Goal: Task Accomplishment & Management: Use online tool/utility

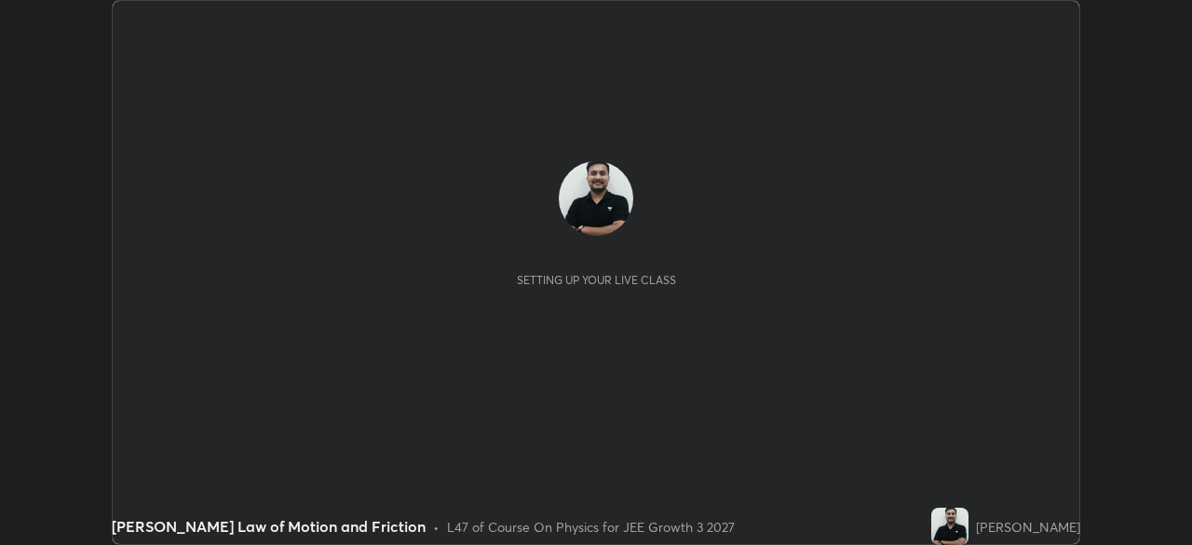
scroll to position [545, 1191]
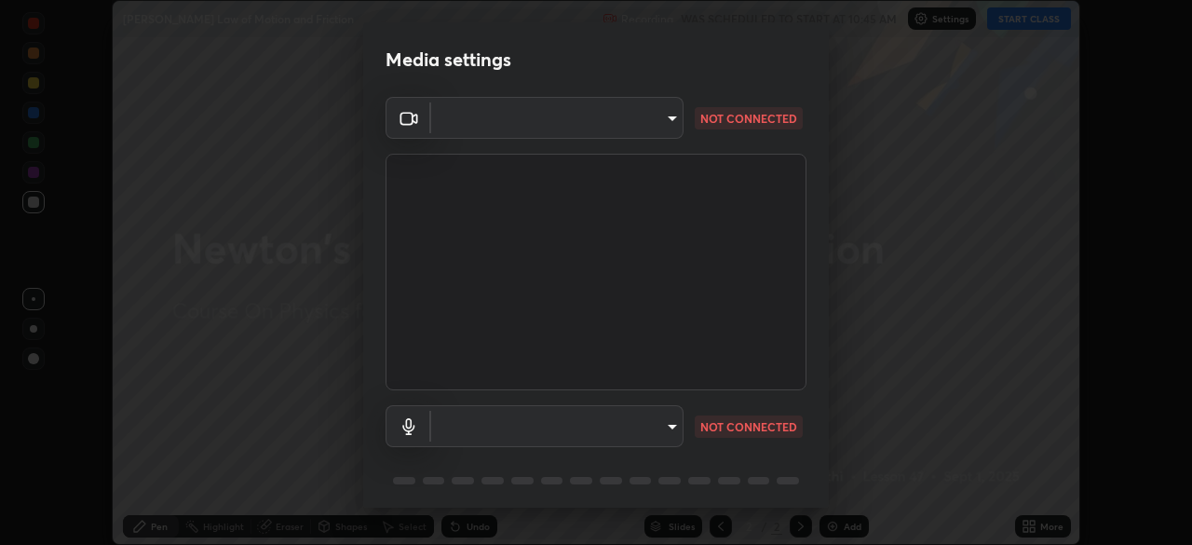
type input "443a52c1fcb7883315f8fd5a1b2310fe1caf799e36d708bb439fd655faabec6d"
type input "communications"
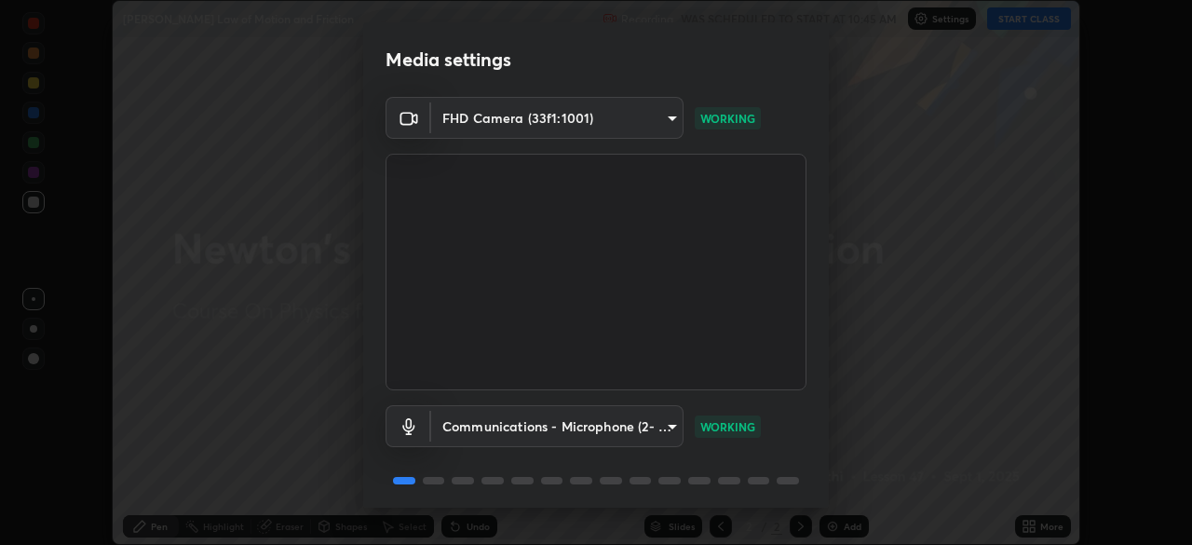
scroll to position [66, 0]
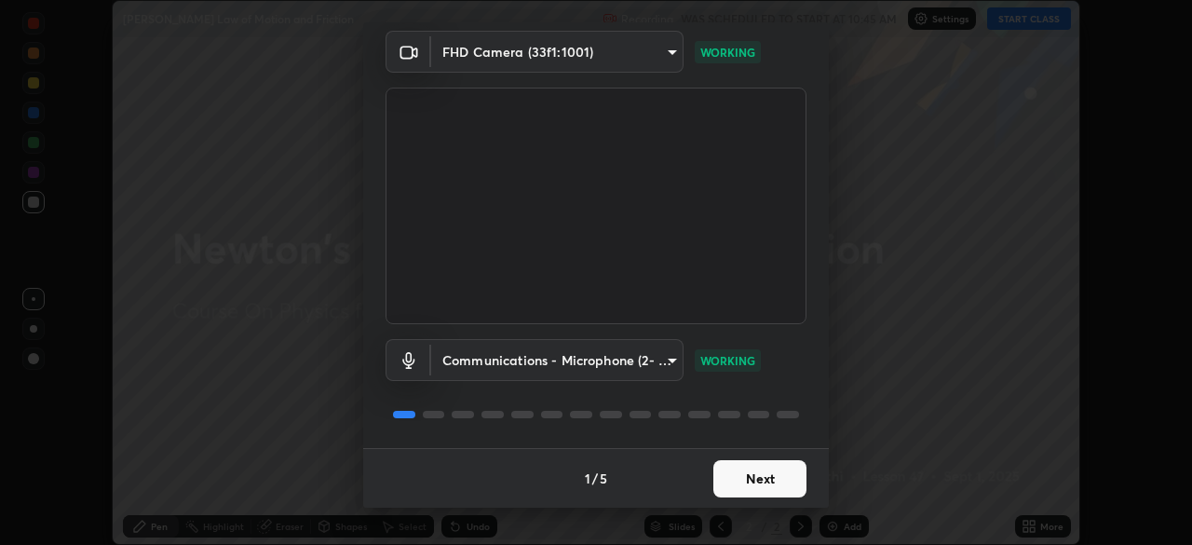
click at [734, 461] on button "Next" at bounding box center [760, 478] width 93 height 37
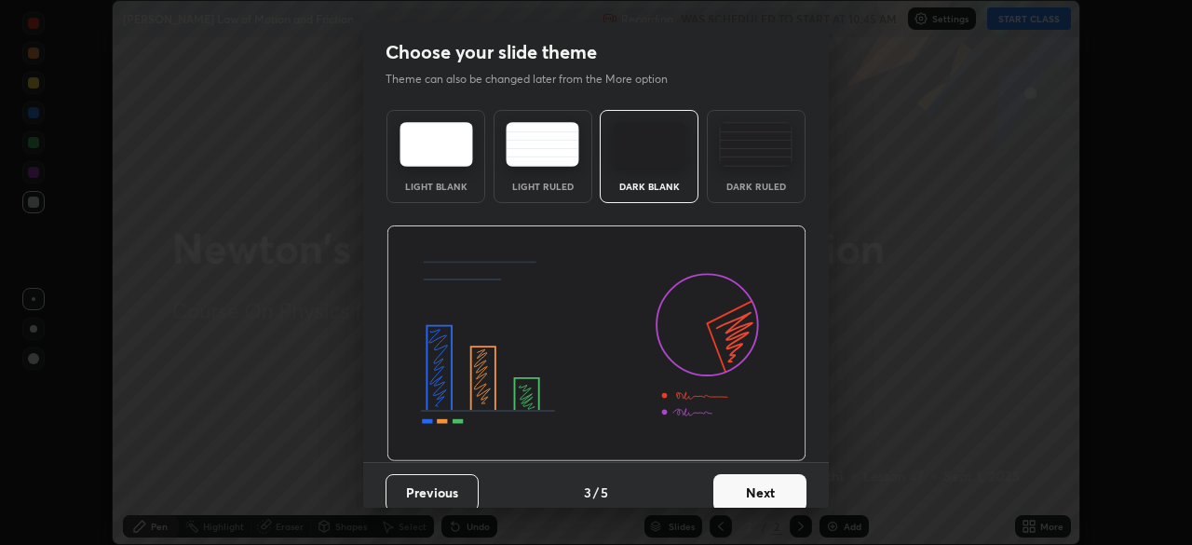
click at [751, 483] on button "Next" at bounding box center [760, 492] width 93 height 37
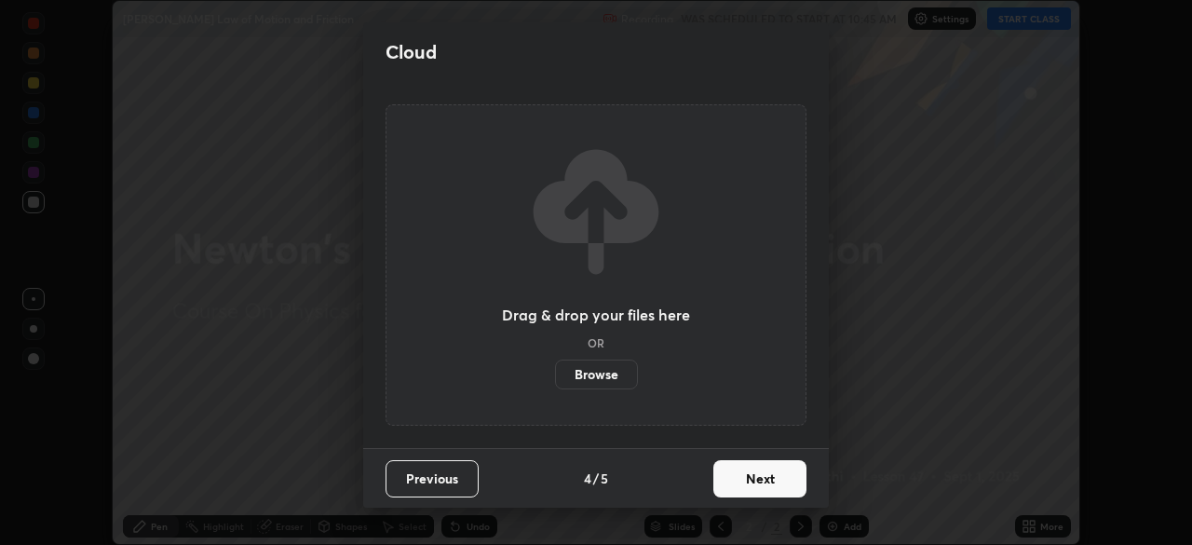
click at [769, 475] on button "Next" at bounding box center [760, 478] width 93 height 37
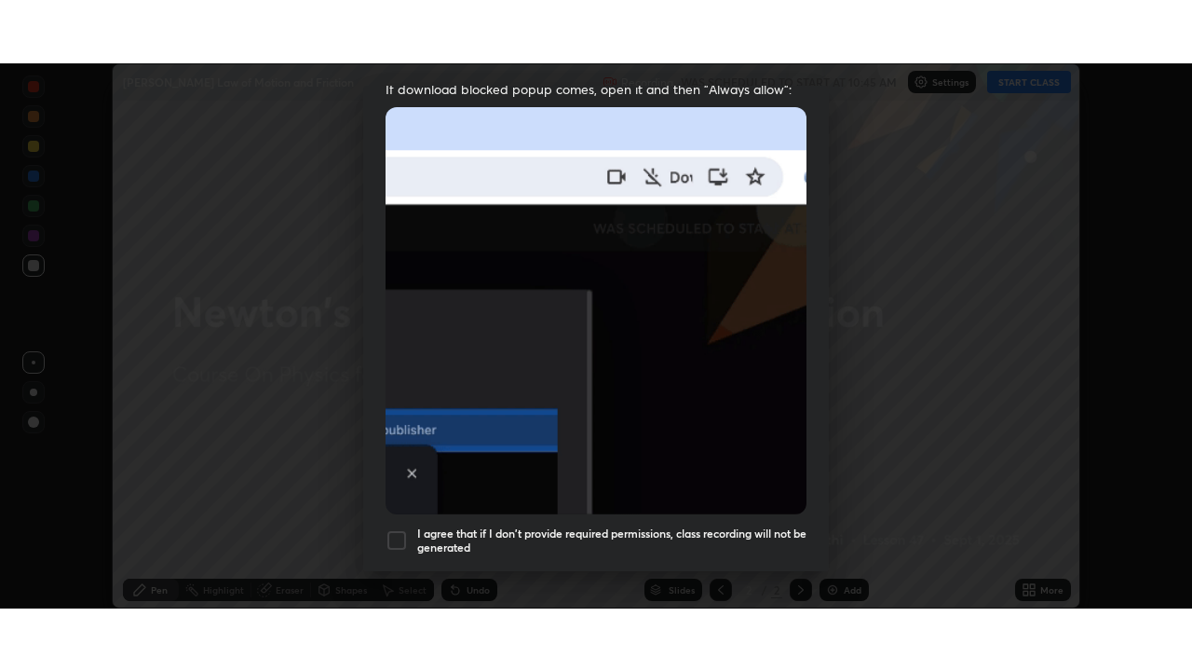
scroll to position [446, 0]
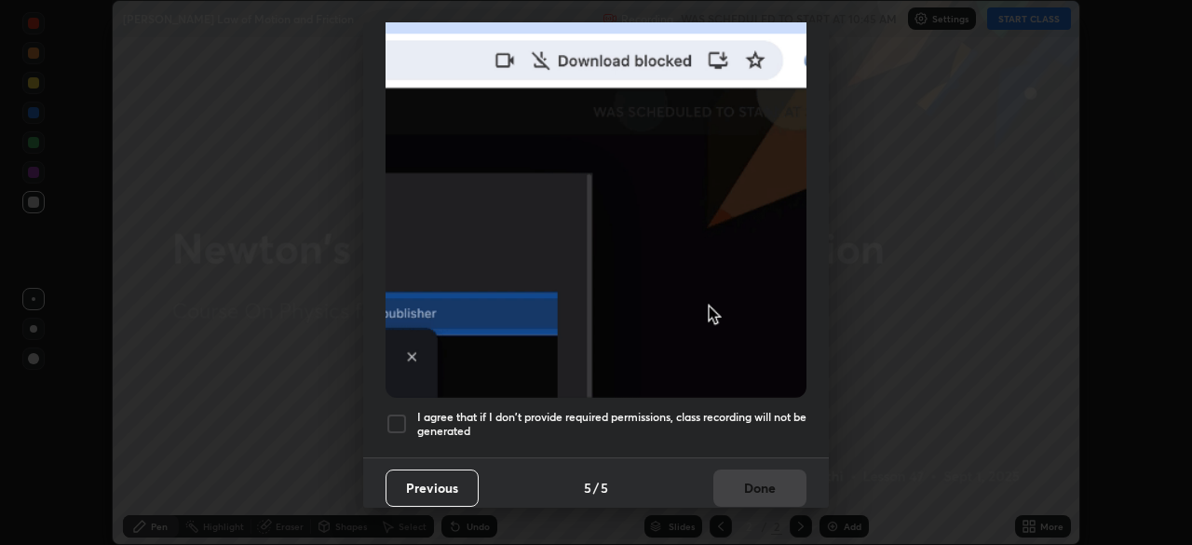
click at [397, 413] on div at bounding box center [397, 424] width 22 height 22
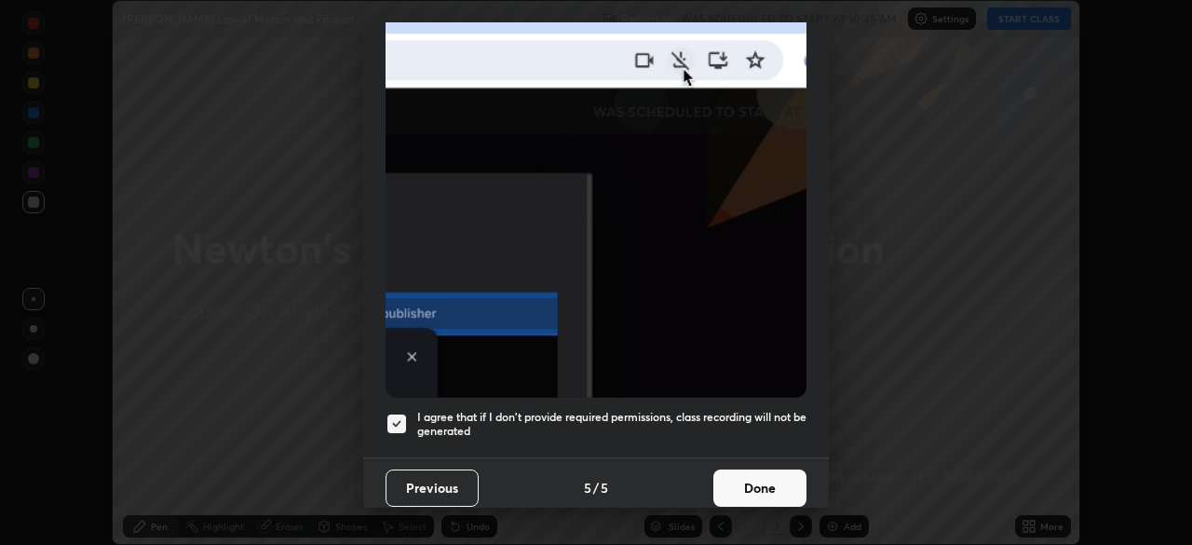
click at [755, 478] on button "Done" at bounding box center [760, 487] width 93 height 37
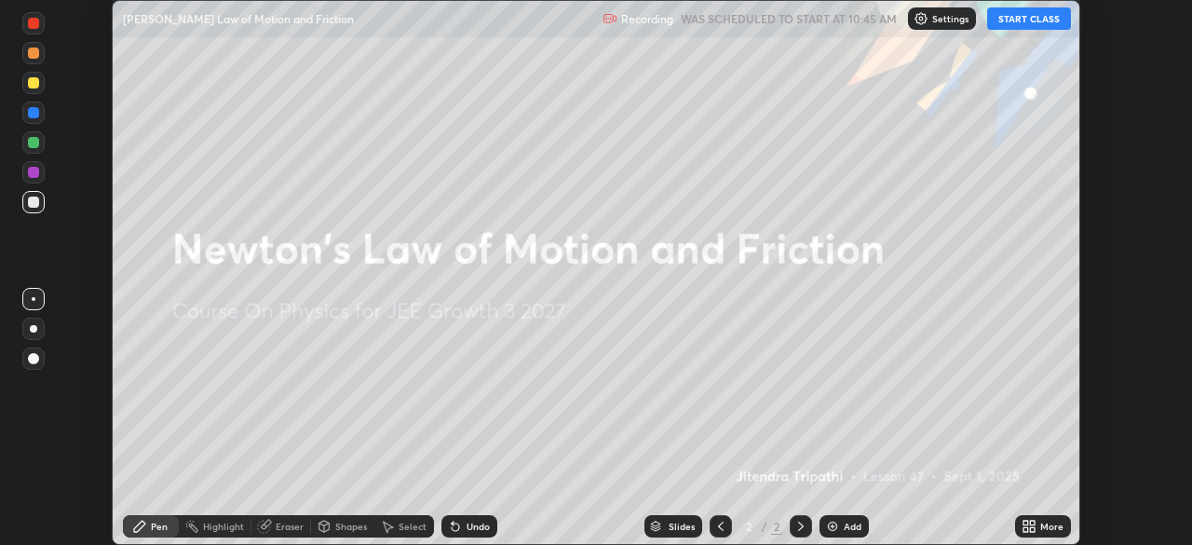
click at [1052, 17] on button "START CLASS" at bounding box center [1029, 18] width 84 height 22
click at [1024, 521] on icon at bounding box center [1026, 523] width 5 height 5
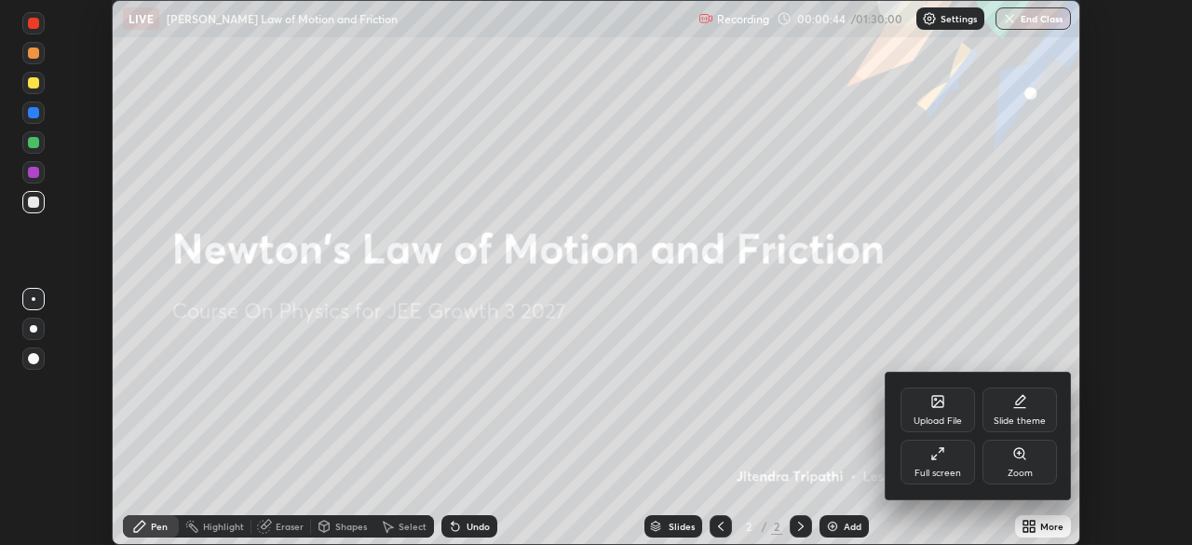
click at [935, 469] on div "Full screen" at bounding box center [938, 473] width 47 height 9
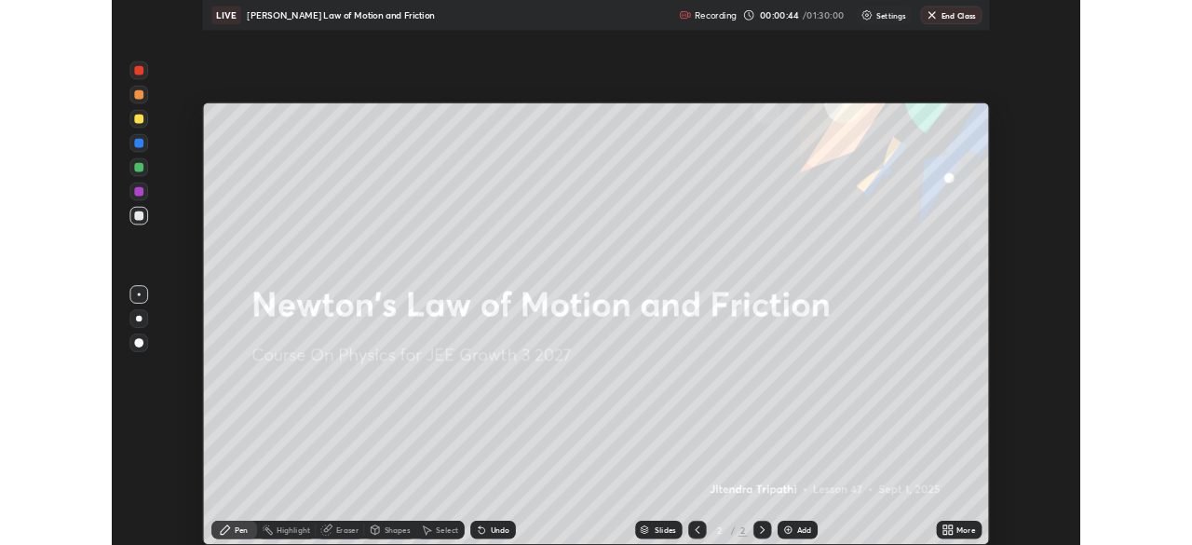
scroll to position [671, 1192]
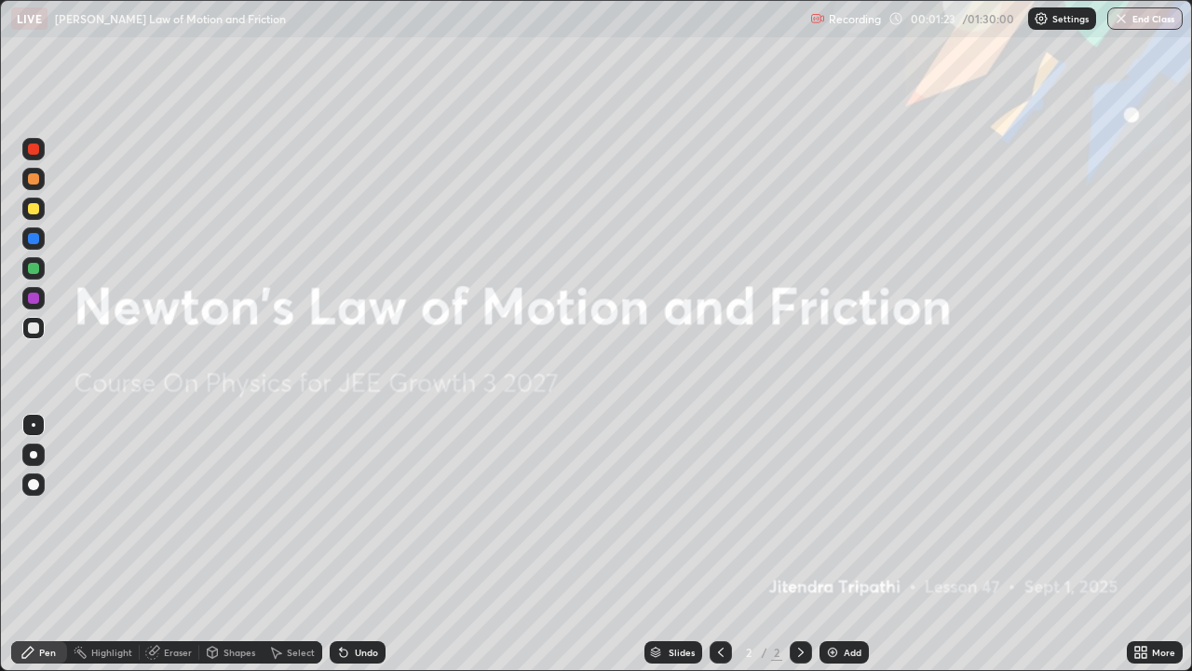
click at [1138, 544] on icon at bounding box center [1138, 648] width 5 height 5
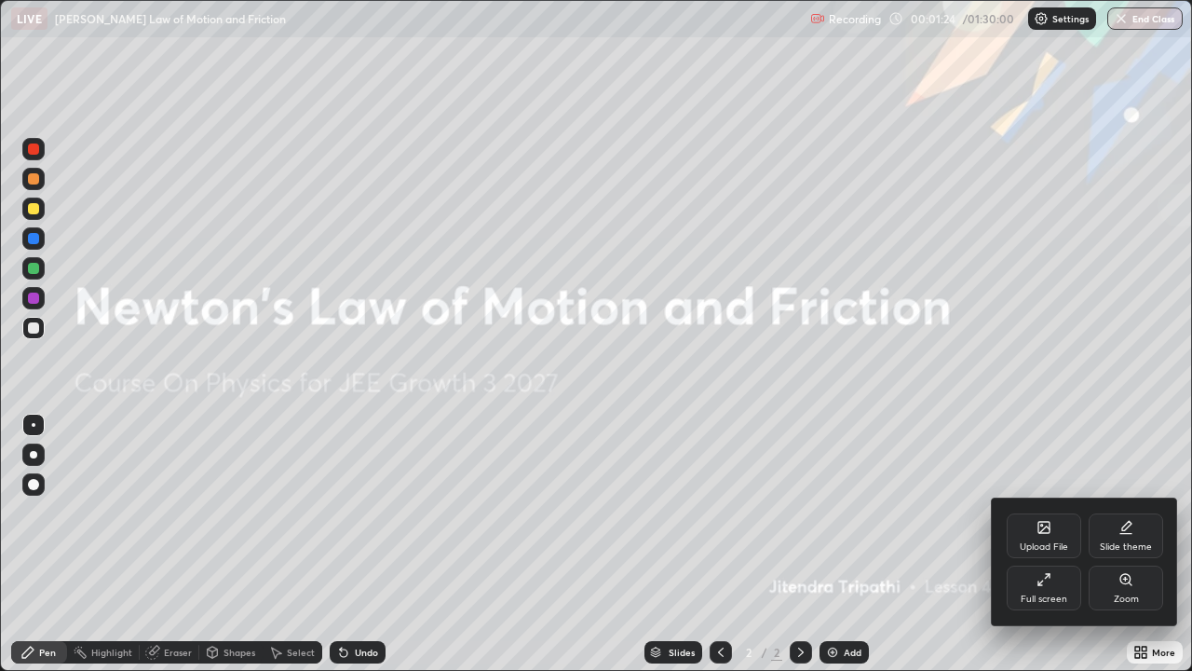
click at [1037, 542] on div "Upload File" at bounding box center [1044, 546] width 48 height 9
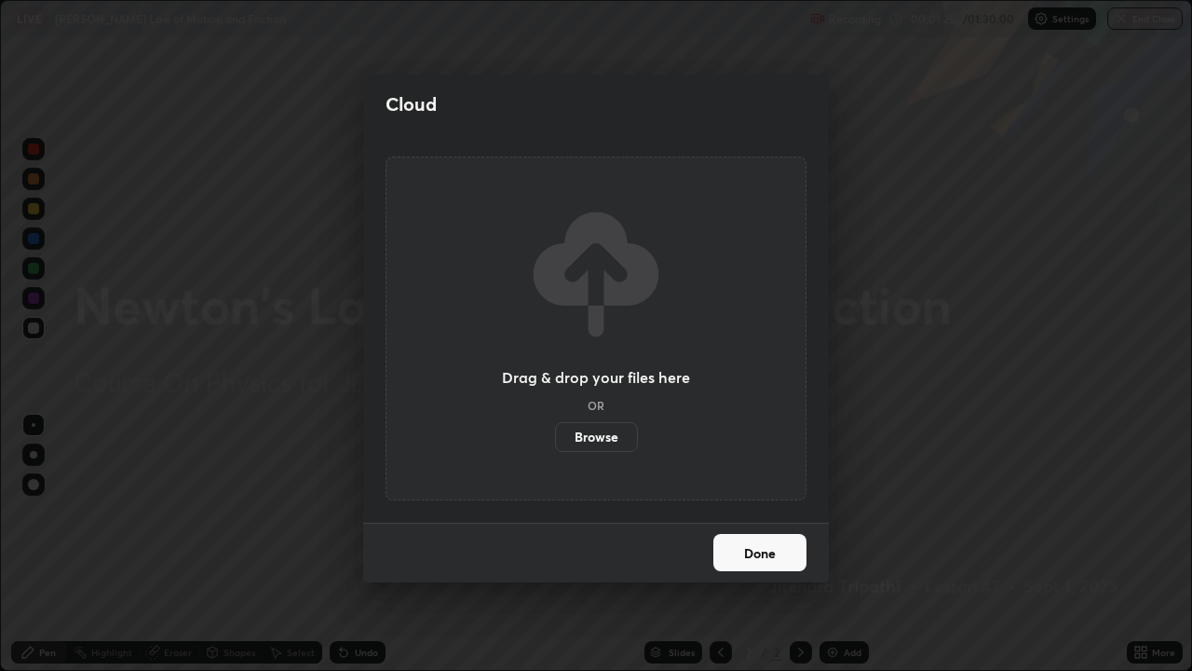
click at [607, 435] on label "Browse" at bounding box center [596, 437] width 83 height 30
click at [555, 435] on input "Browse" at bounding box center [555, 437] width 0 height 30
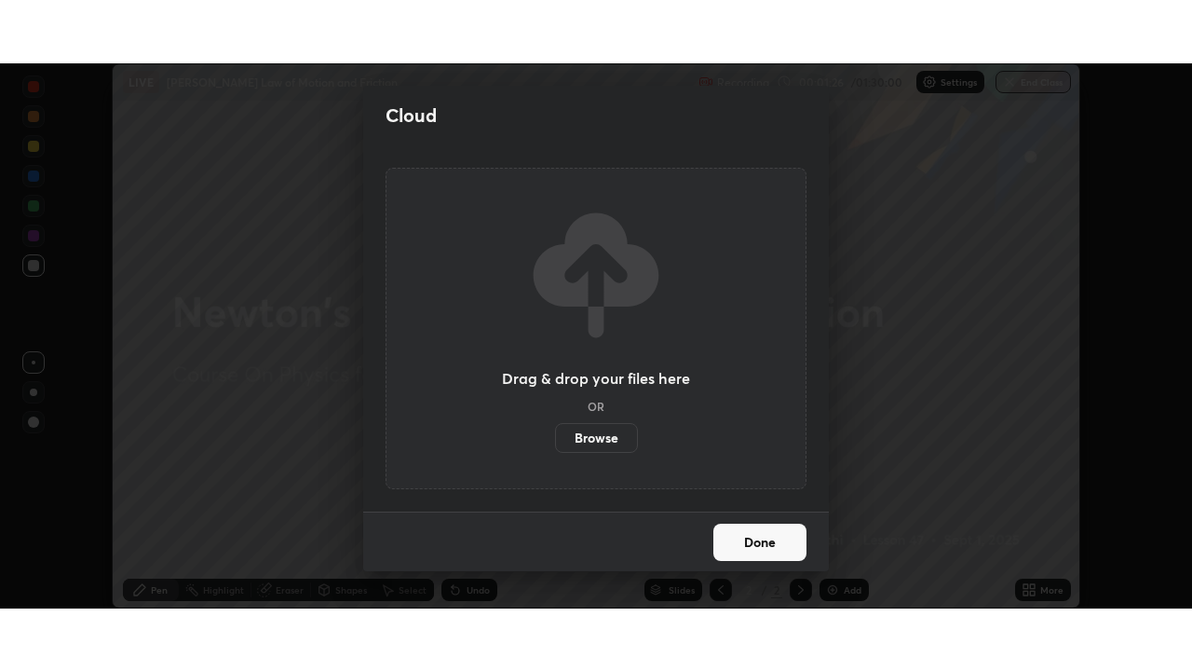
scroll to position [92608, 91960]
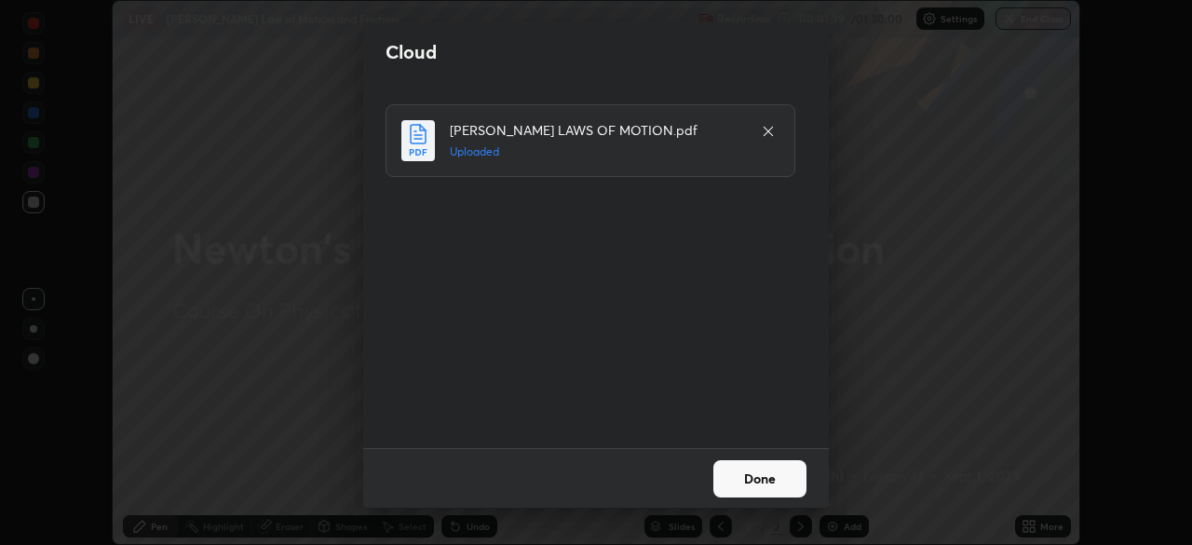
click at [745, 470] on button "Done" at bounding box center [760, 478] width 93 height 37
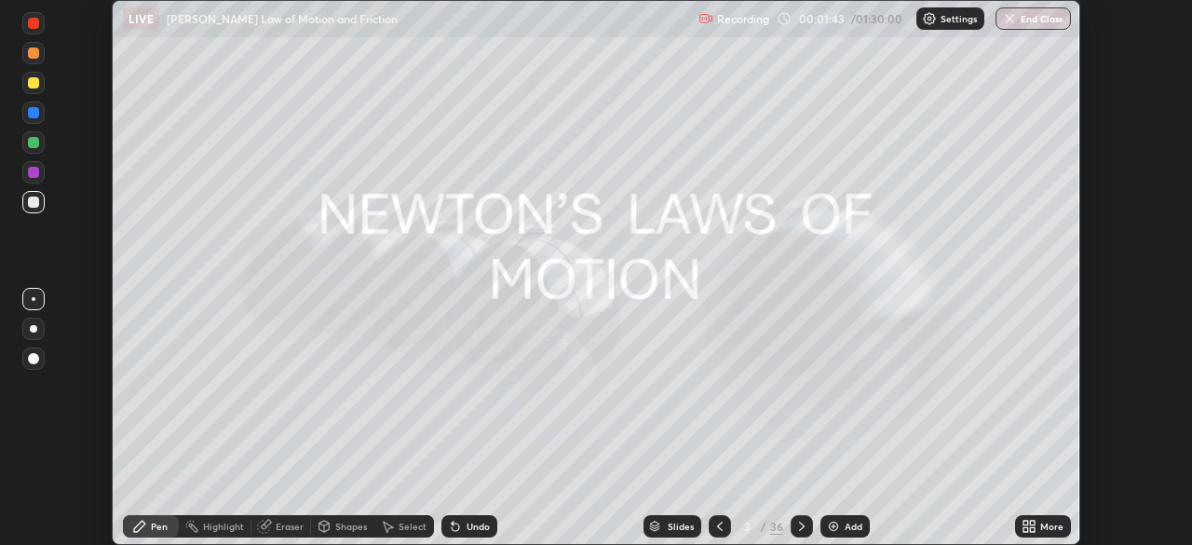
click at [1029, 530] on icon at bounding box center [1029, 526] width 15 height 15
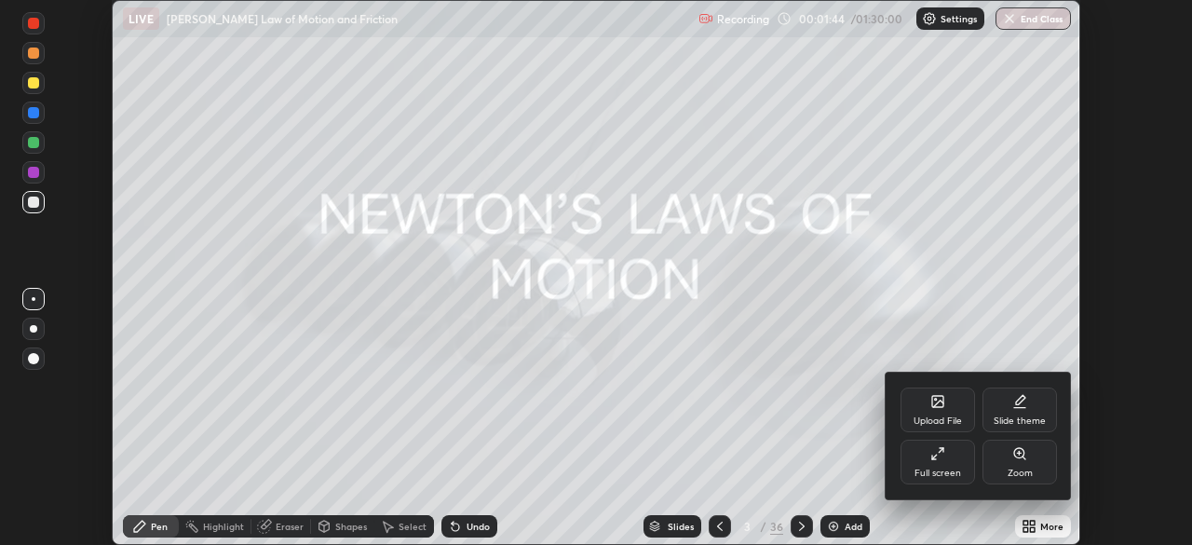
click at [947, 472] on div "Full screen" at bounding box center [938, 473] width 47 height 9
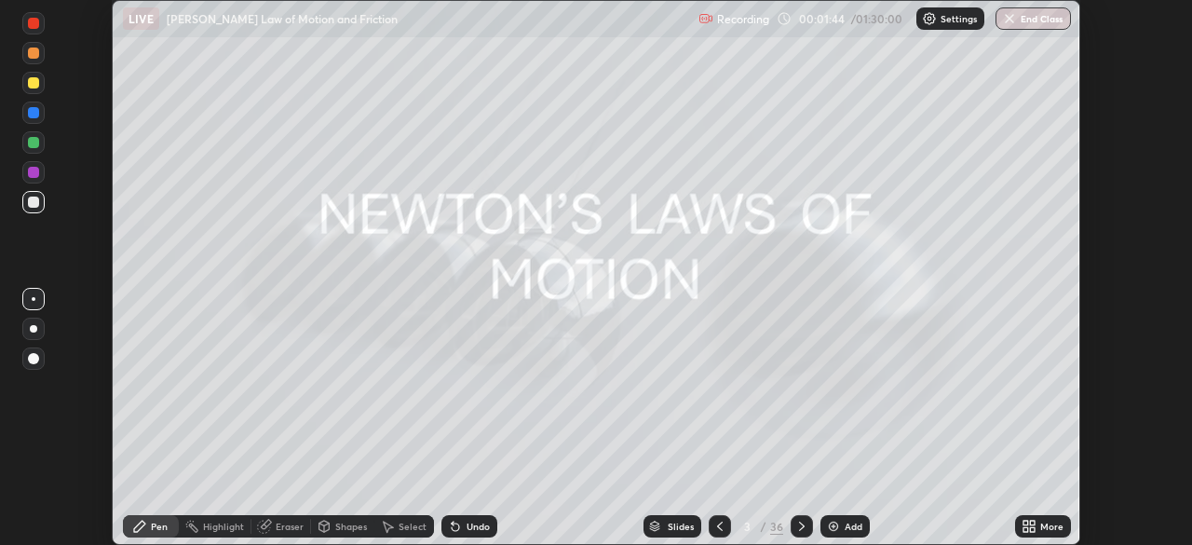
scroll to position [671, 1192]
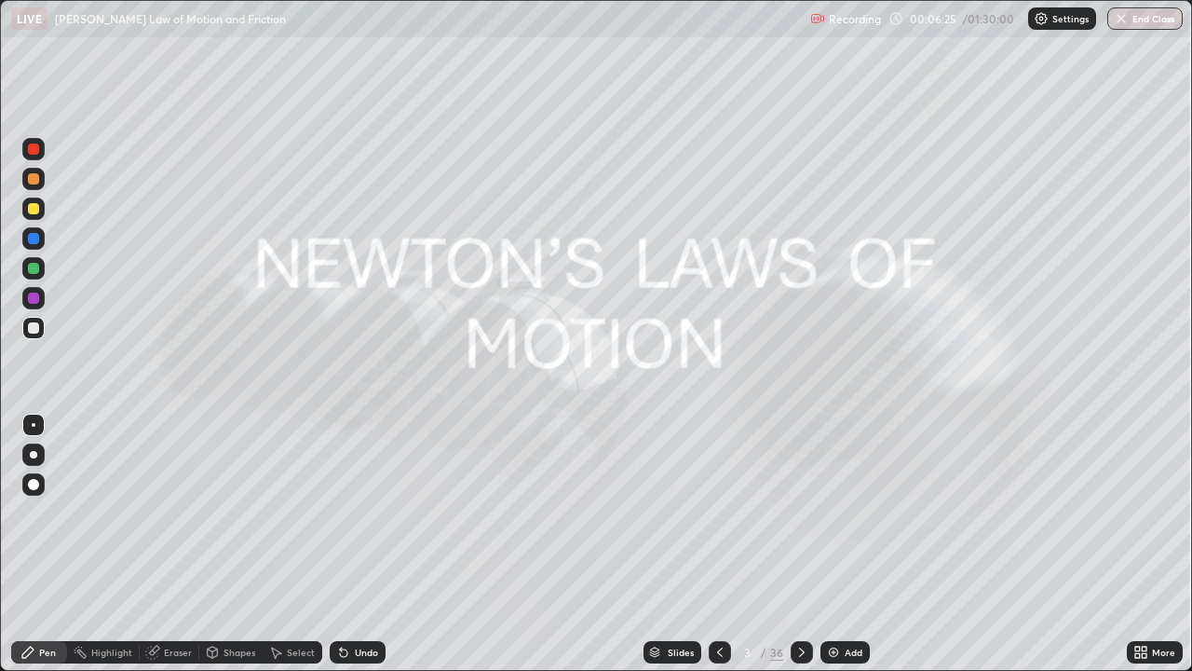
click at [799, 544] on icon at bounding box center [802, 652] width 15 height 15
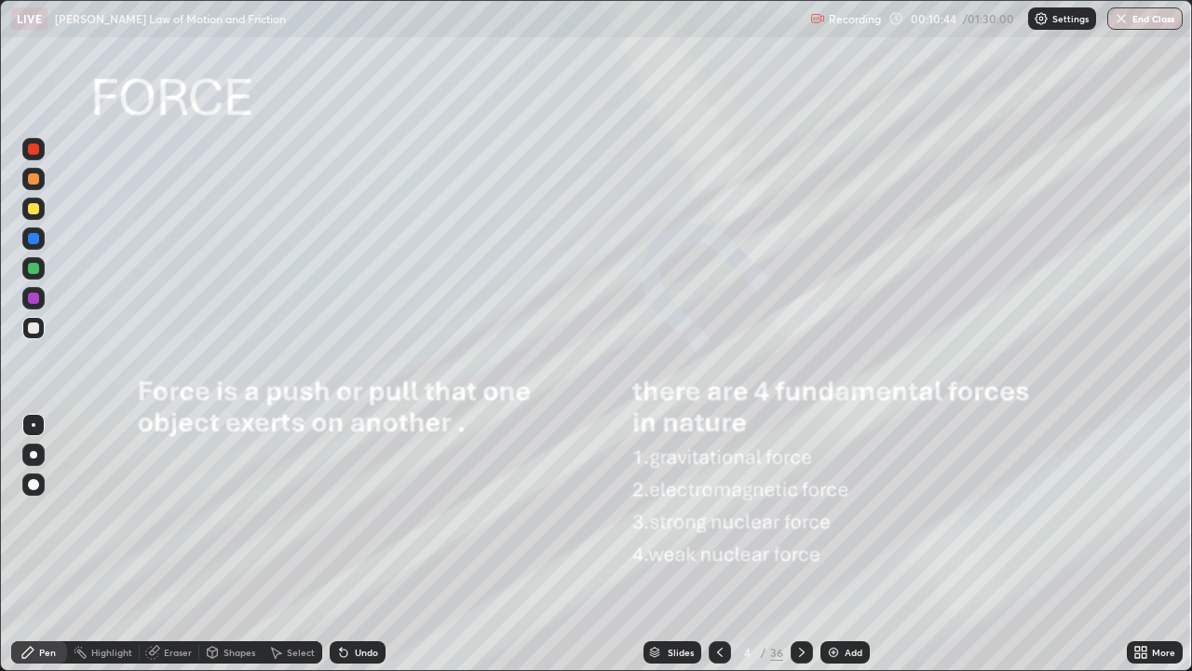
click at [801, 544] on icon at bounding box center [802, 652] width 15 height 15
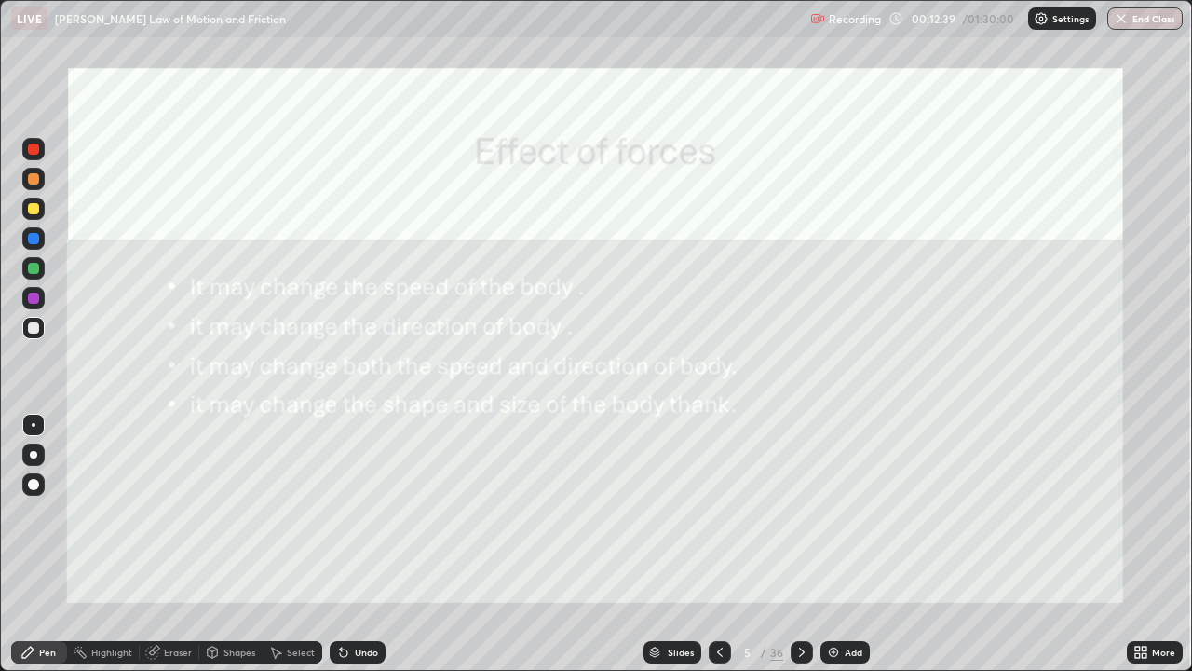
click at [24, 328] on div at bounding box center [33, 328] width 22 height 22
click at [35, 330] on div at bounding box center [33, 327] width 11 height 11
click at [800, 544] on icon at bounding box center [802, 652] width 15 height 15
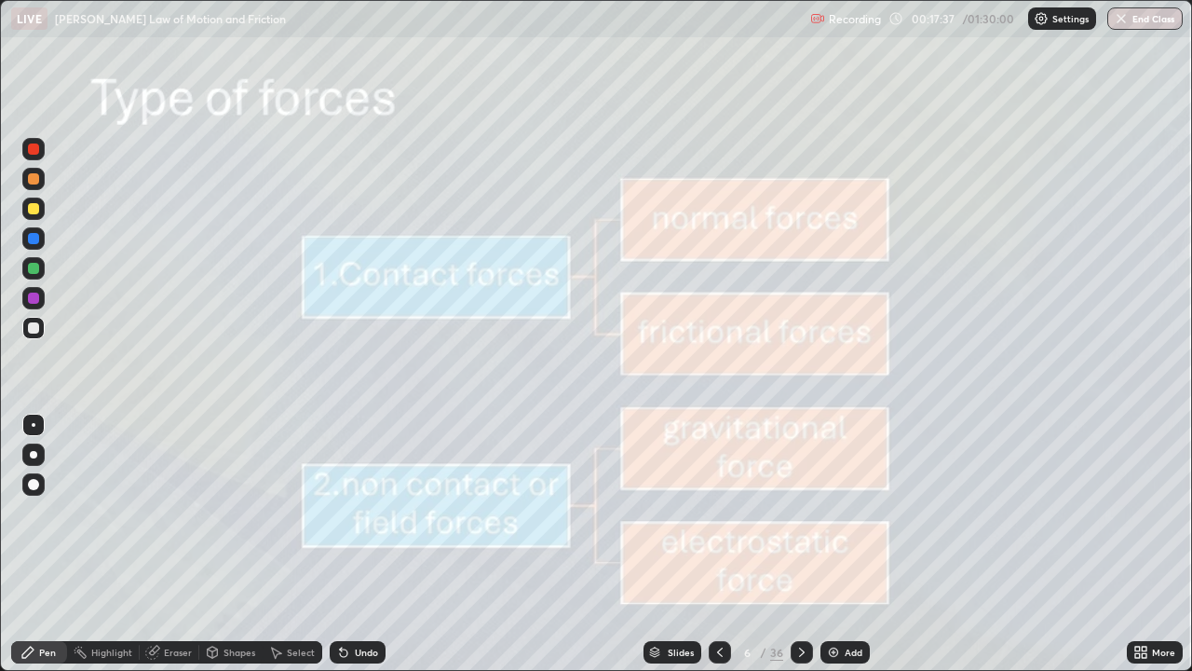
click at [807, 544] on icon at bounding box center [802, 652] width 15 height 15
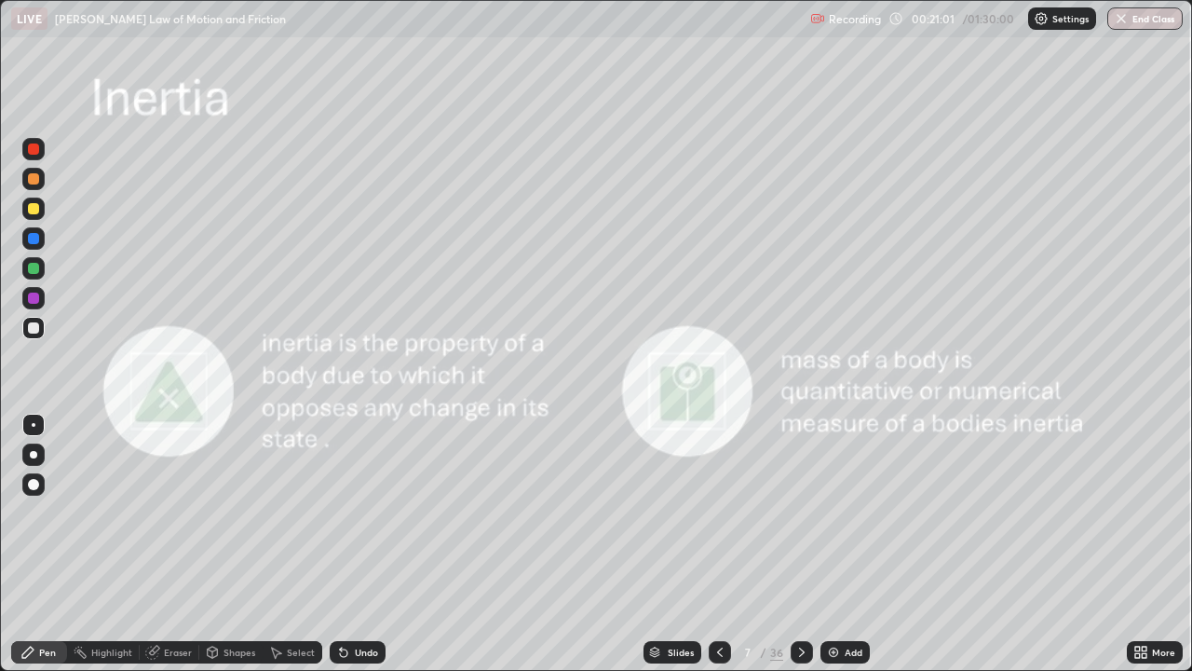
click at [33, 297] on div at bounding box center [33, 297] width 11 height 11
click at [35, 182] on div at bounding box center [33, 178] width 11 height 11
click at [797, 544] on icon at bounding box center [802, 652] width 15 height 15
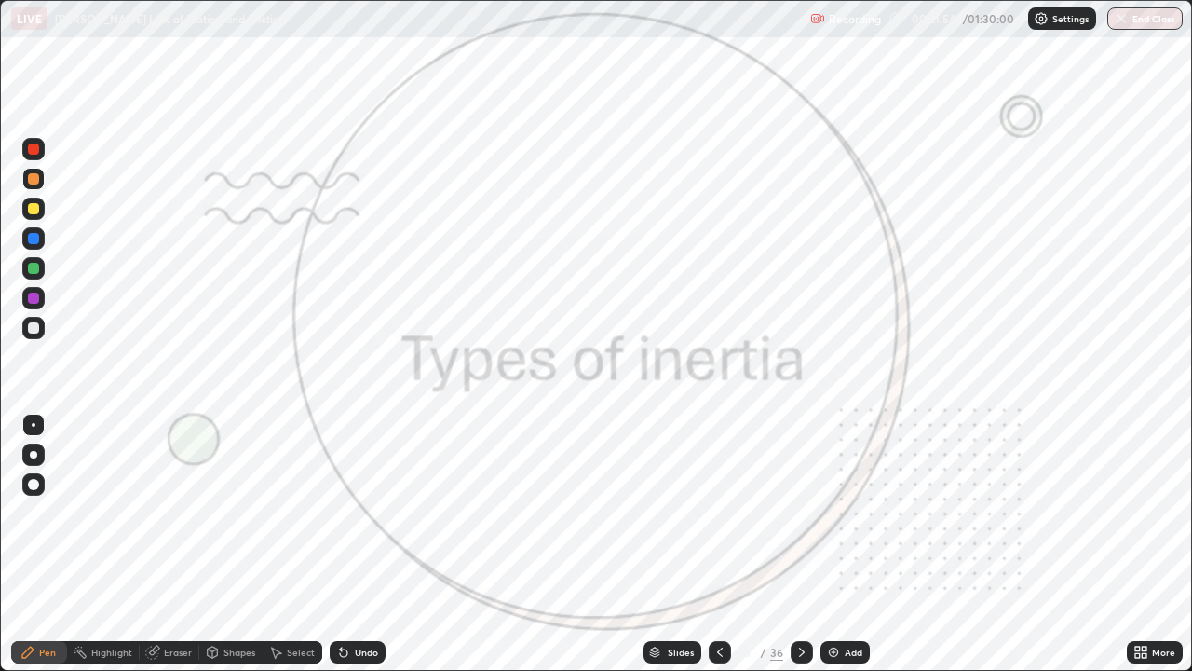
click at [799, 544] on icon at bounding box center [802, 652] width 15 height 15
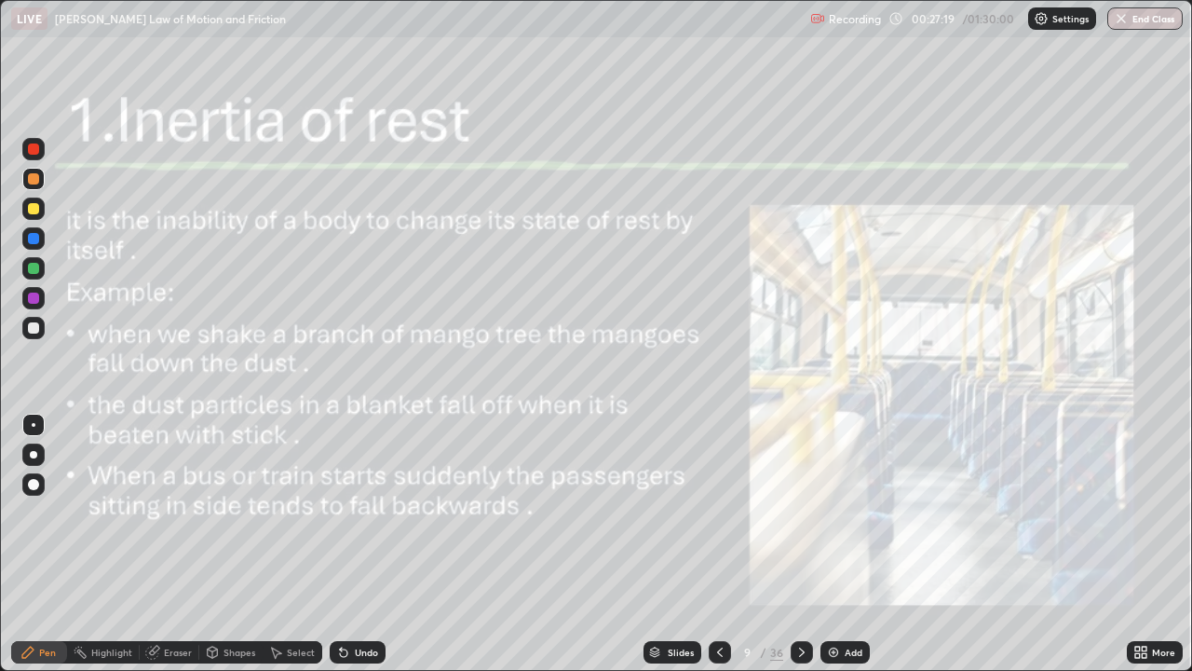
click at [809, 544] on div at bounding box center [802, 652] width 22 height 22
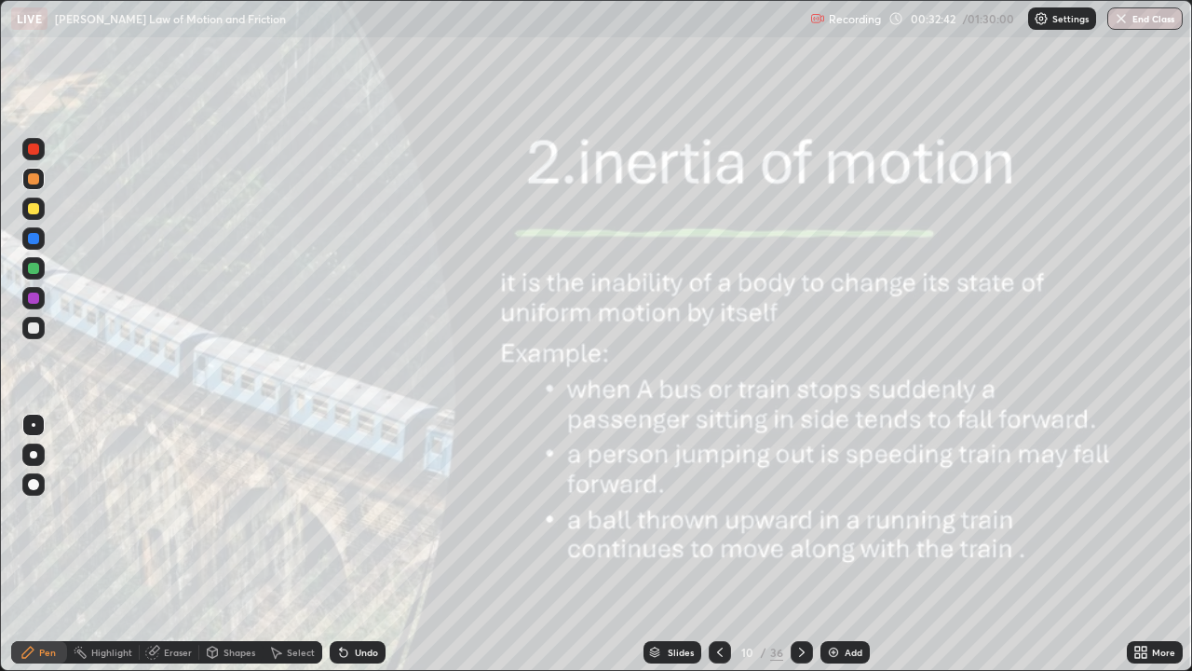
click at [799, 544] on div at bounding box center [802, 652] width 22 height 22
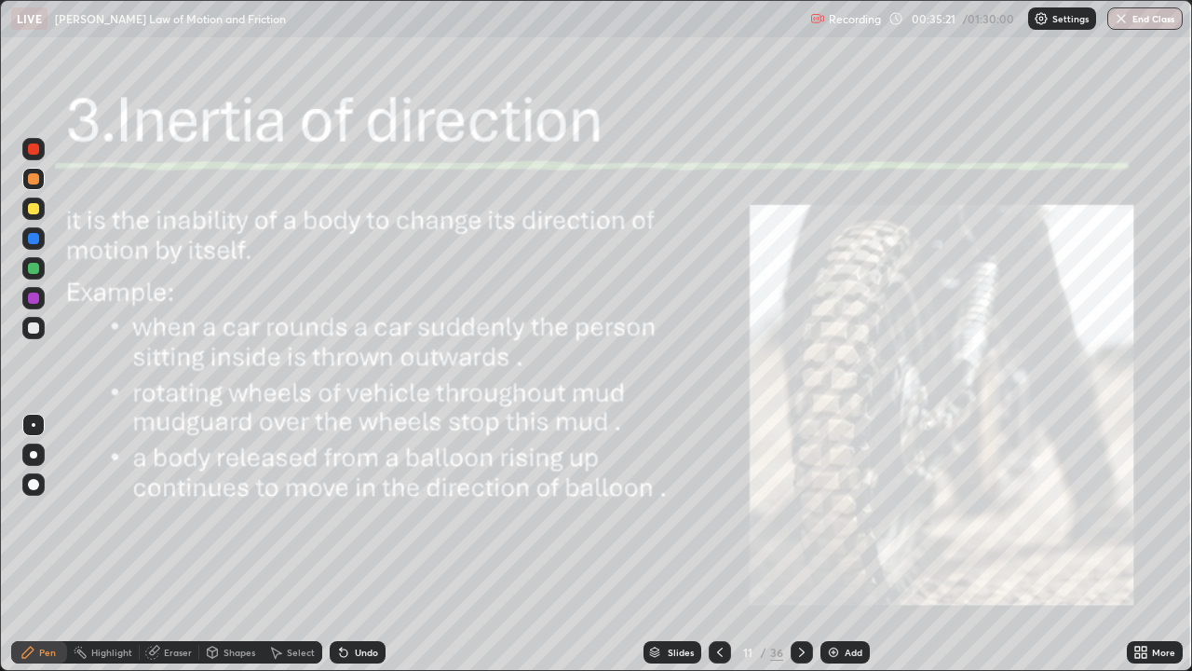
click at [34, 277] on div at bounding box center [33, 268] width 22 height 22
click at [365, 544] on div "Undo" at bounding box center [366, 651] width 23 height 9
click at [366, 544] on div "Undo" at bounding box center [366, 651] width 23 height 9
click at [361, 544] on div "Undo" at bounding box center [358, 652] width 56 height 22
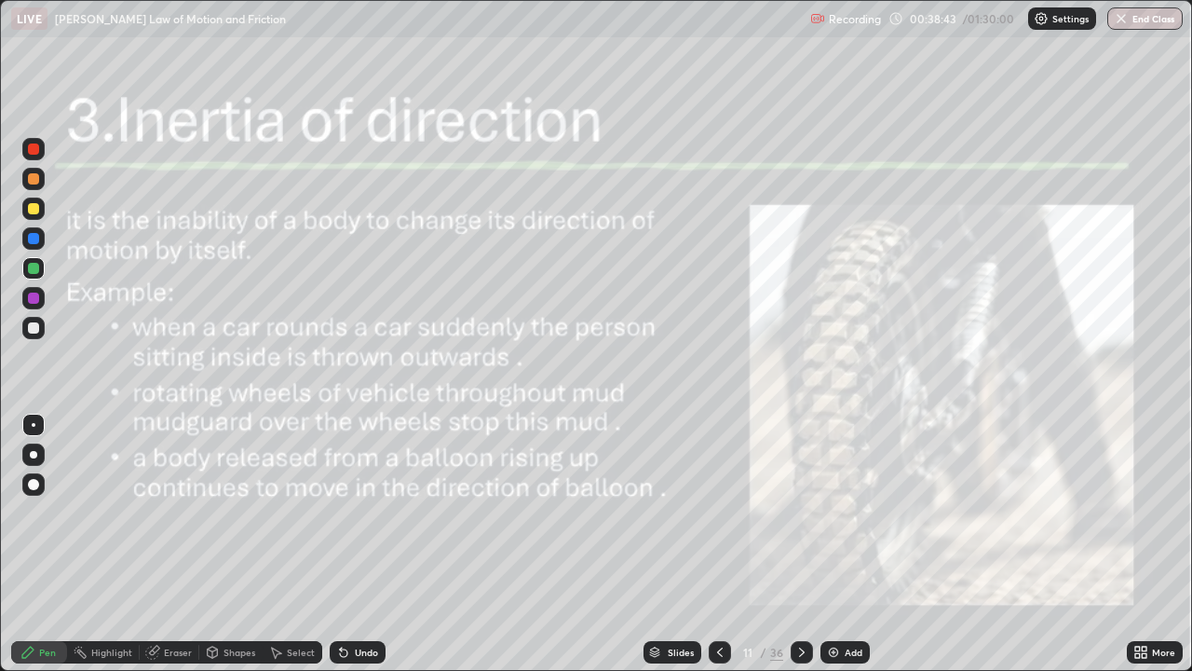
click at [792, 544] on div at bounding box center [802, 652] width 22 height 22
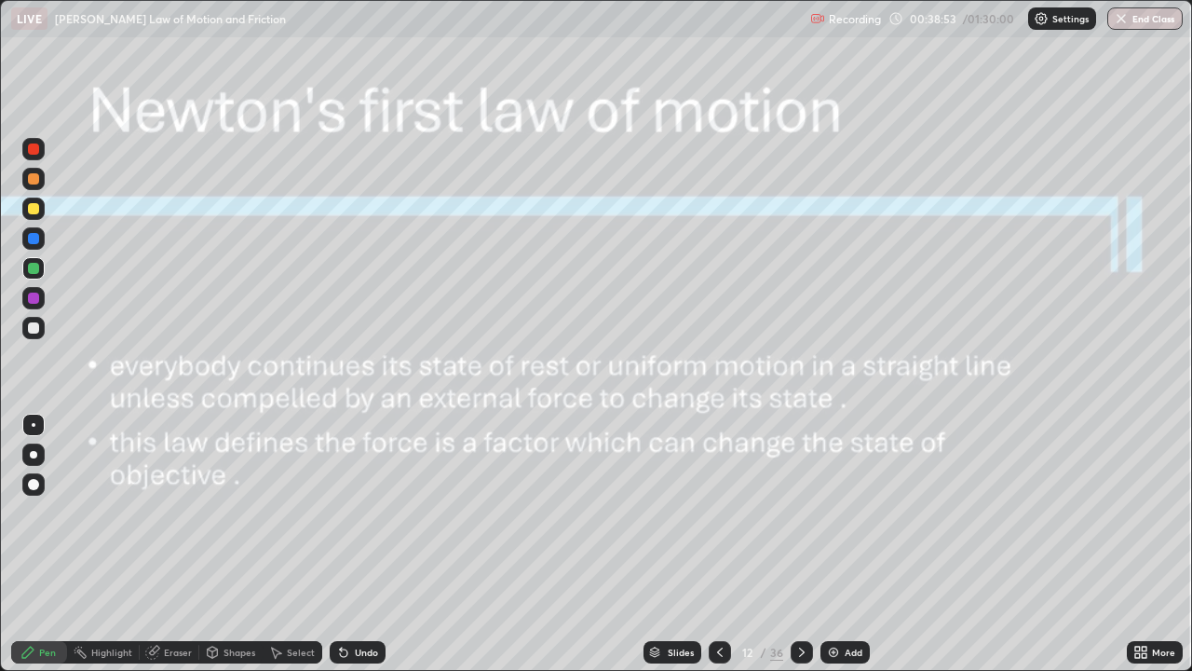
click at [26, 208] on div at bounding box center [33, 208] width 22 height 22
click at [34, 269] on div at bounding box center [33, 268] width 11 height 11
click at [801, 544] on icon at bounding box center [802, 652] width 15 height 15
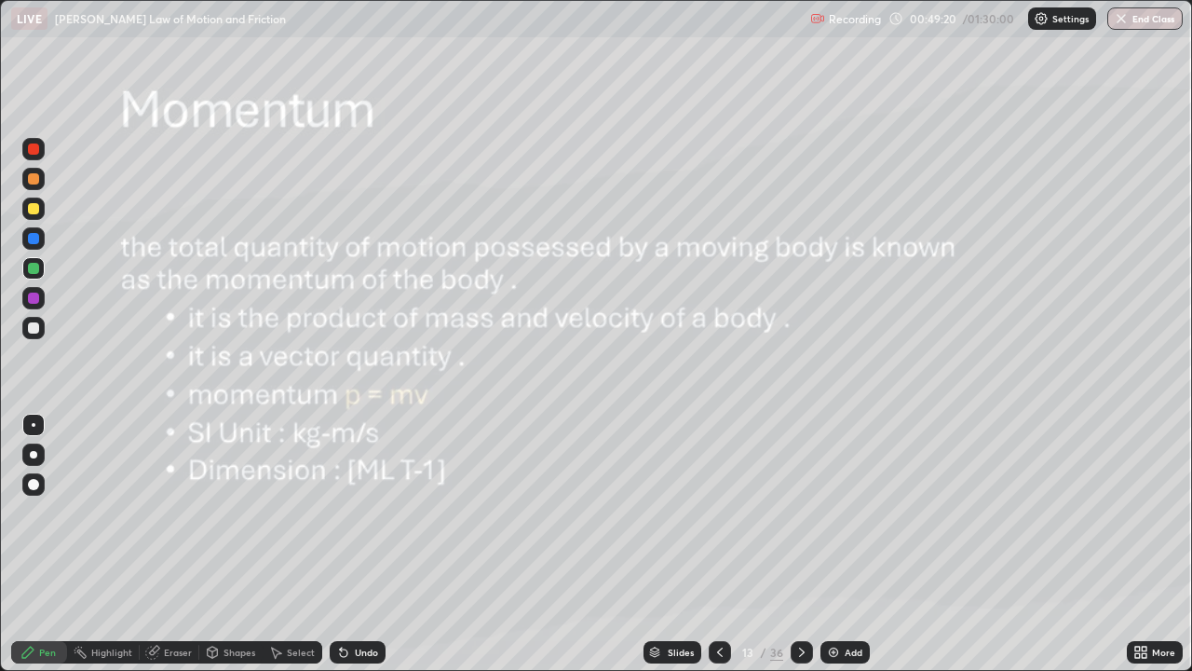
click at [799, 544] on icon at bounding box center [802, 652] width 15 height 15
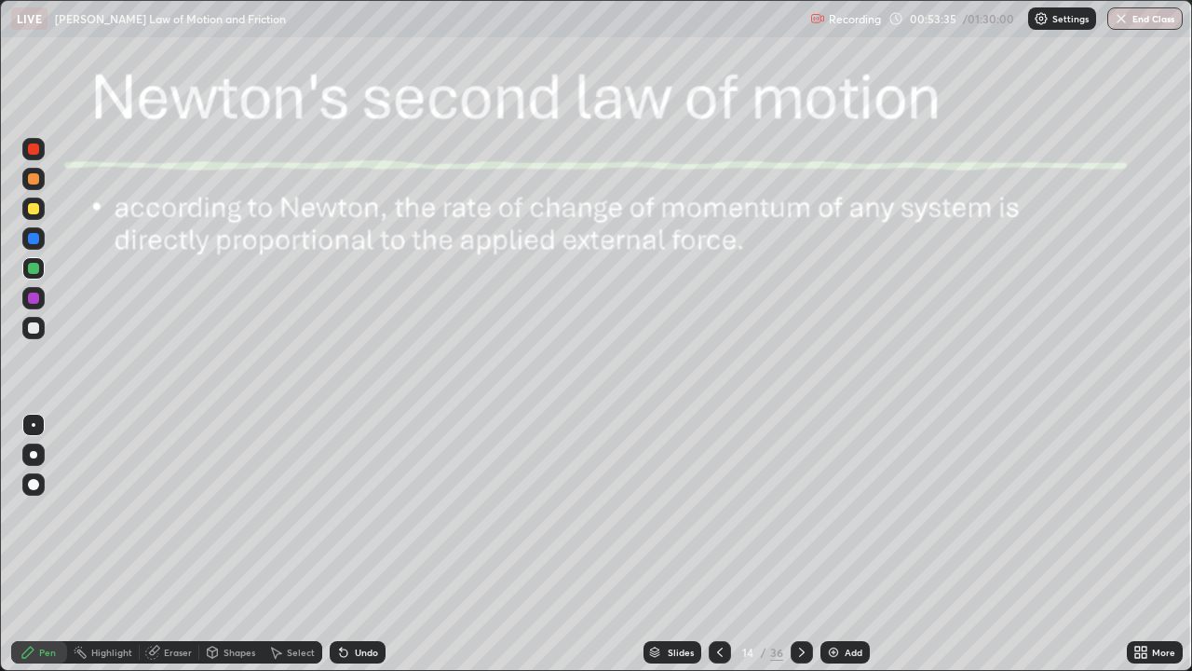
click at [180, 544] on div "Eraser" at bounding box center [178, 651] width 28 height 9
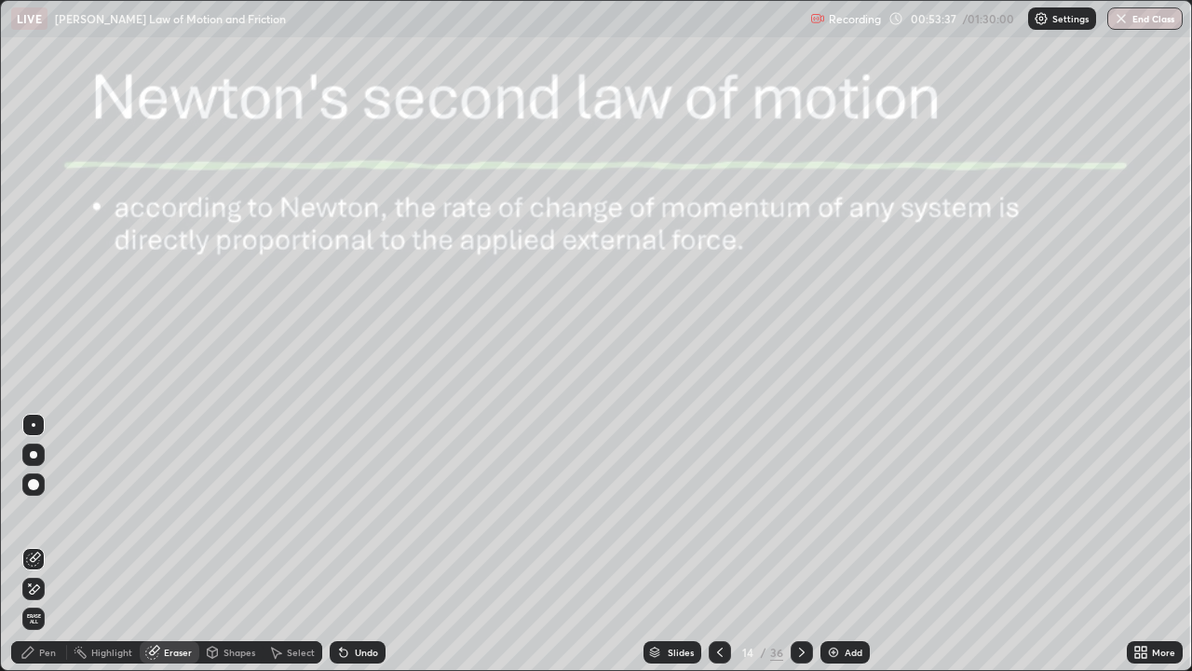
click at [157, 544] on icon at bounding box center [152, 652] width 15 height 15
click at [34, 544] on span "Erase all" at bounding box center [33, 618] width 20 height 11
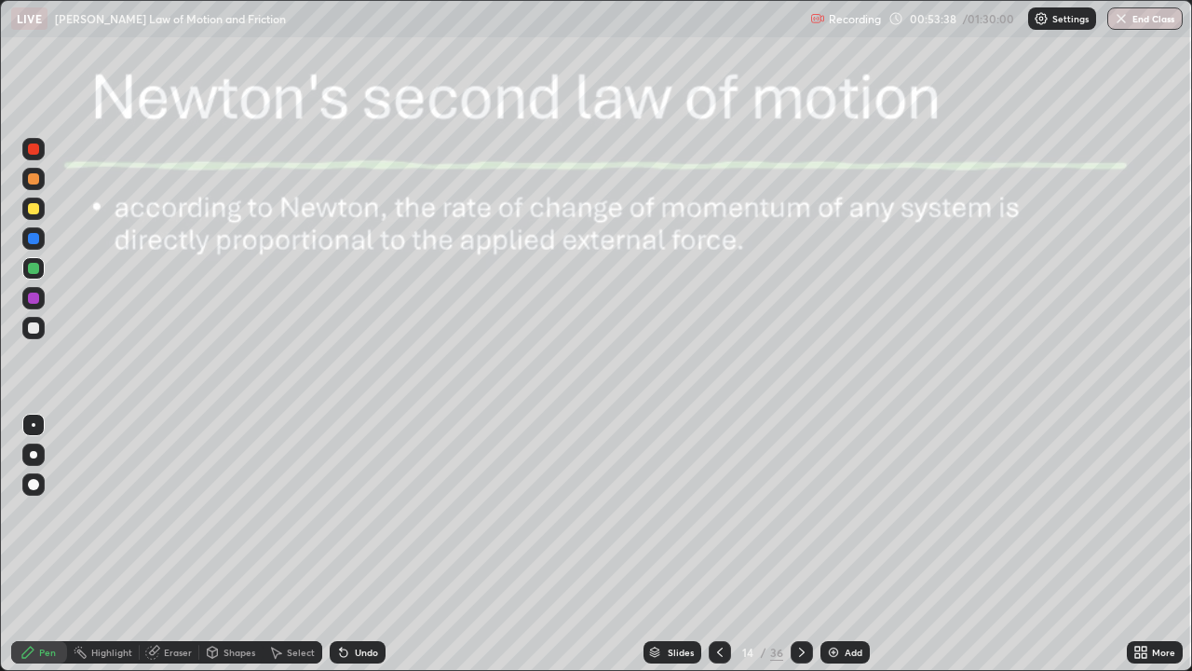
click at [32, 329] on div at bounding box center [33, 327] width 11 height 11
click at [36, 268] on div at bounding box center [33, 268] width 11 height 11
click at [34, 298] on div at bounding box center [33, 297] width 11 height 11
click at [35, 273] on div at bounding box center [33, 268] width 11 height 11
click at [27, 157] on div at bounding box center [33, 149] width 22 height 22
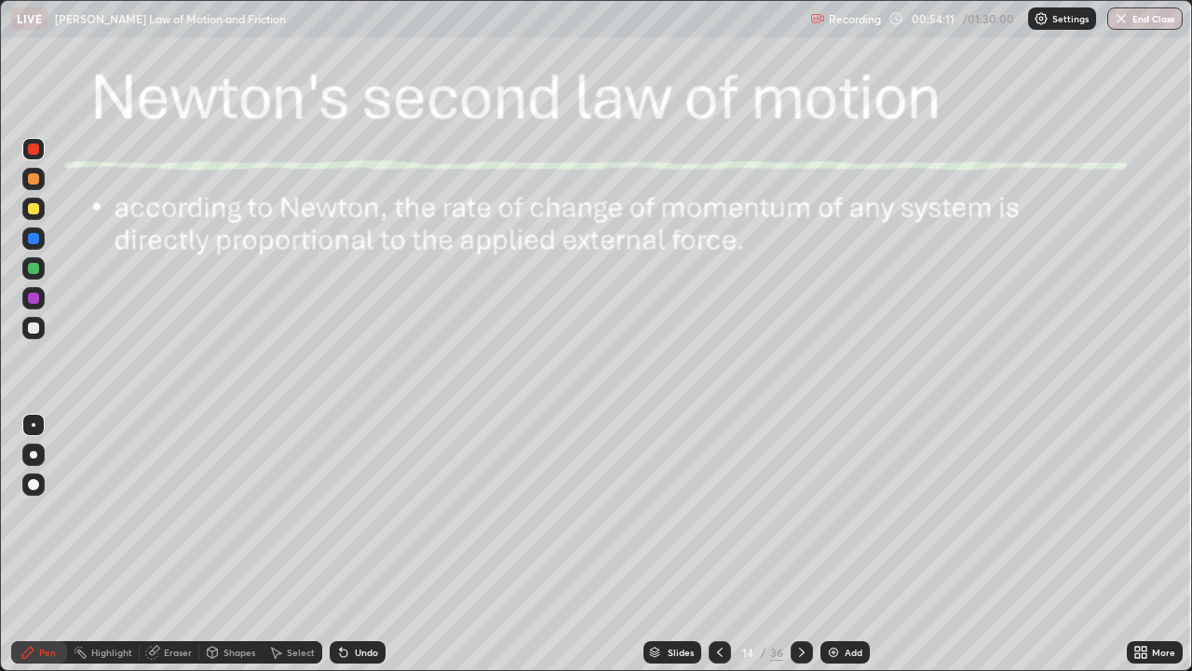
click at [34, 325] on div at bounding box center [33, 327] width 11 height 11
click at [33, 326] on div at bounding box center [33, 327] width 11 height 11
click at [42, 320] on div at bounding box center [33, 328] width 22 height 22
click at [39, 215] on div at bounding box center [33, 208] width 22 height 22
click at [363, 544] on div "Undo" at bounding box center [358, 652] width 56 height 22
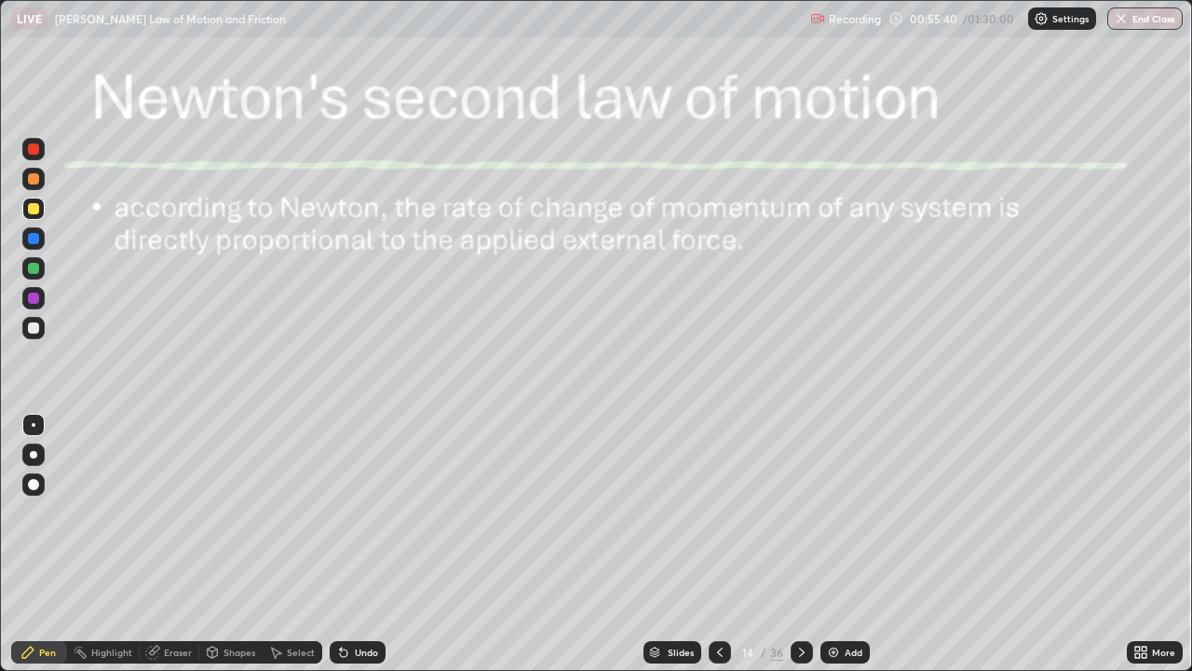
click at [353, 544] on div "Undo" at bounding box center [358, 652] width 56 height 22
click at [355, 544] on div "Undo" at bounding box center [366, 651] width 23 height 9
click at [349, 544] on div "Undo" at bounding box center [358, 652] width 56 height 22
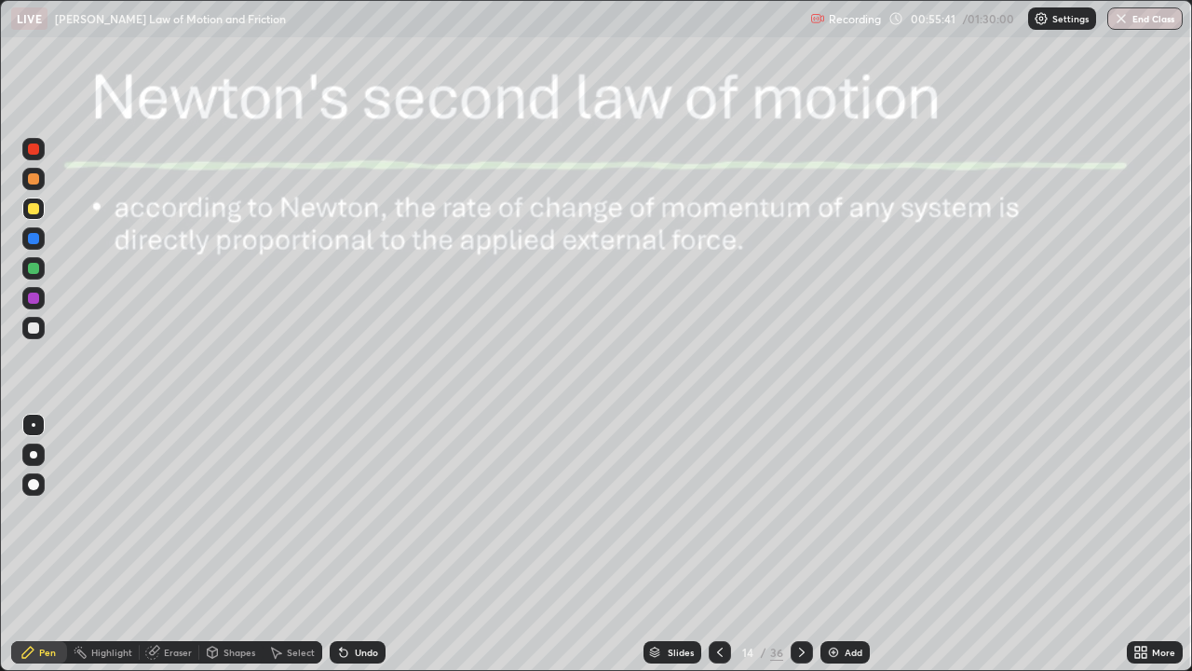
click at [347, 544] on div "Undo" at bounding box center [358, 652] width 56 height 22
click at [35, 325] on div at bounding box center [33, 327] width 11 height 11
click at [33, 156] on div at bounding box center [33, 149] width 22 height 22
click at [32, 331] on div at bounding box center [33, 327] width 11 height 11
click at [945, 544] on div "Slides 14 / 36 Add" at bounding box center [756, 651] width 741 height 37
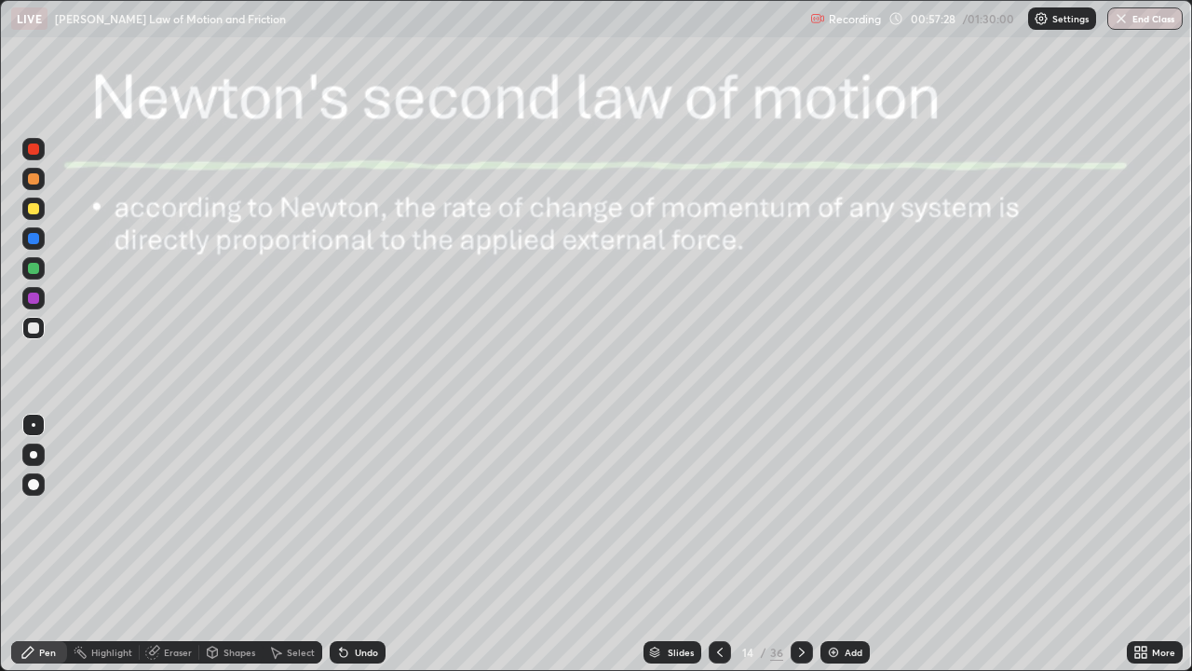
click at [978, 544] on div "Slides 14 / 36 Add" at bounding box center [756, 651] width 741 height 37
click at [43, 295] on div at bounding box center [33, 298] width 22 height 22
click at [164, 544] on div "Eraser" at bounding box center [178, 651] width 28 height 9
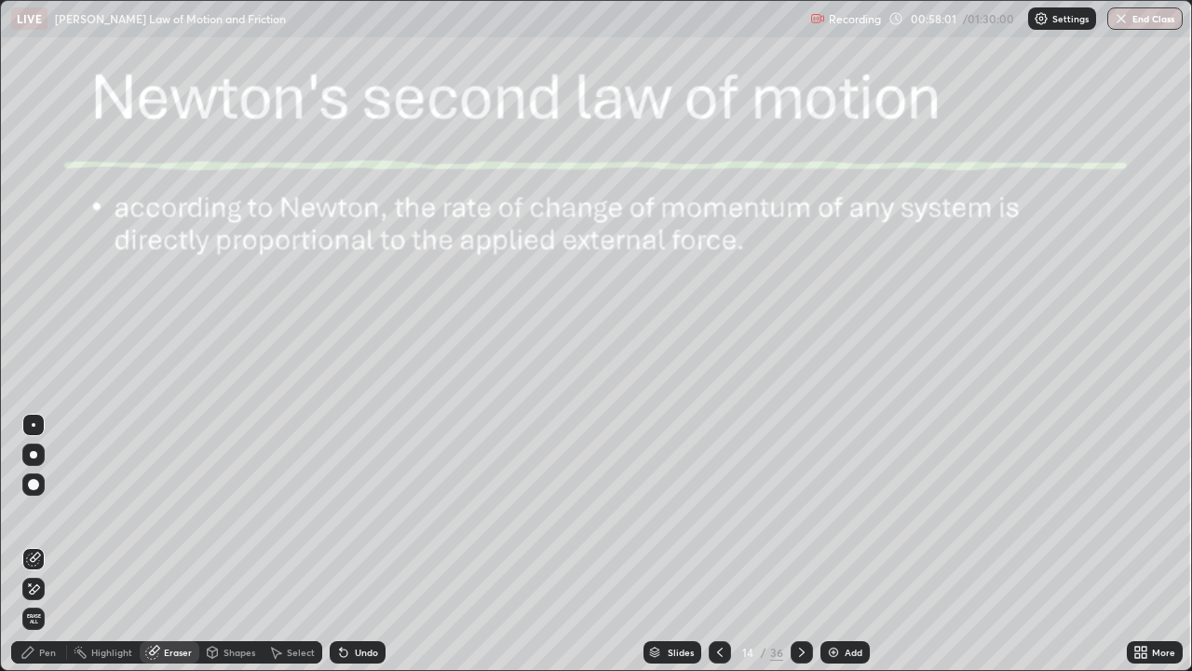
click at [31, 544] on icon at bounding box center [35, 588] width 10 height 9
click at [838, 544] on div "Add" at bounding box center [845, 652] width 49 height 22
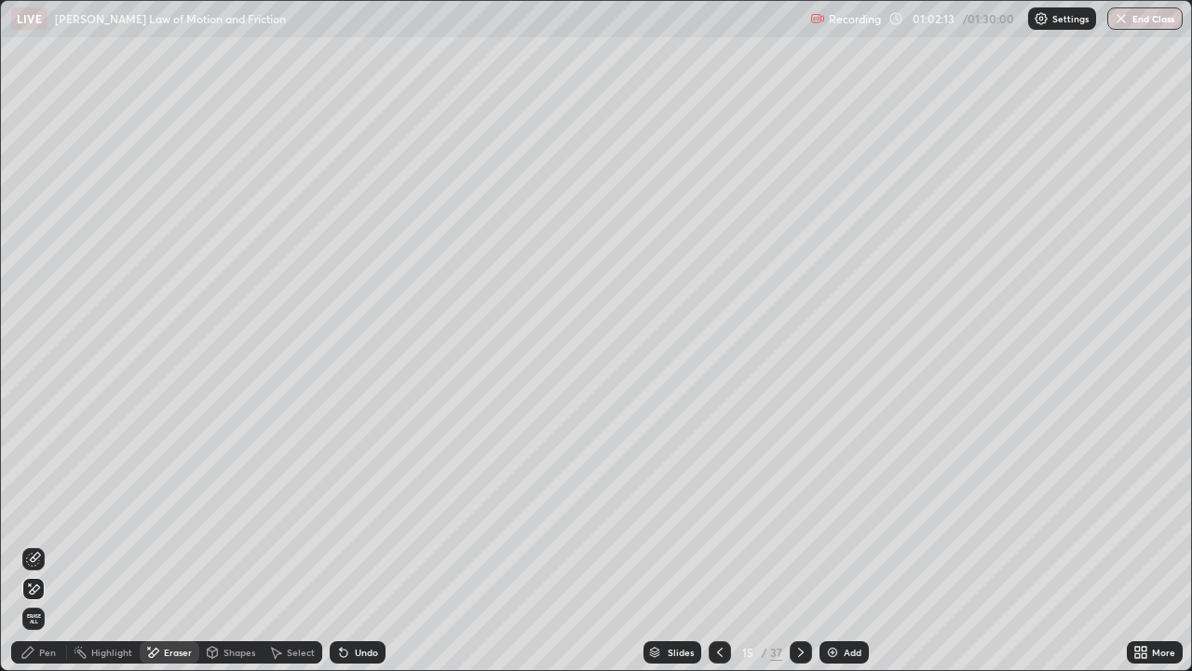
click at [48, 544] on div "Pen" at bounding box center [47, 651] width 17 height 9
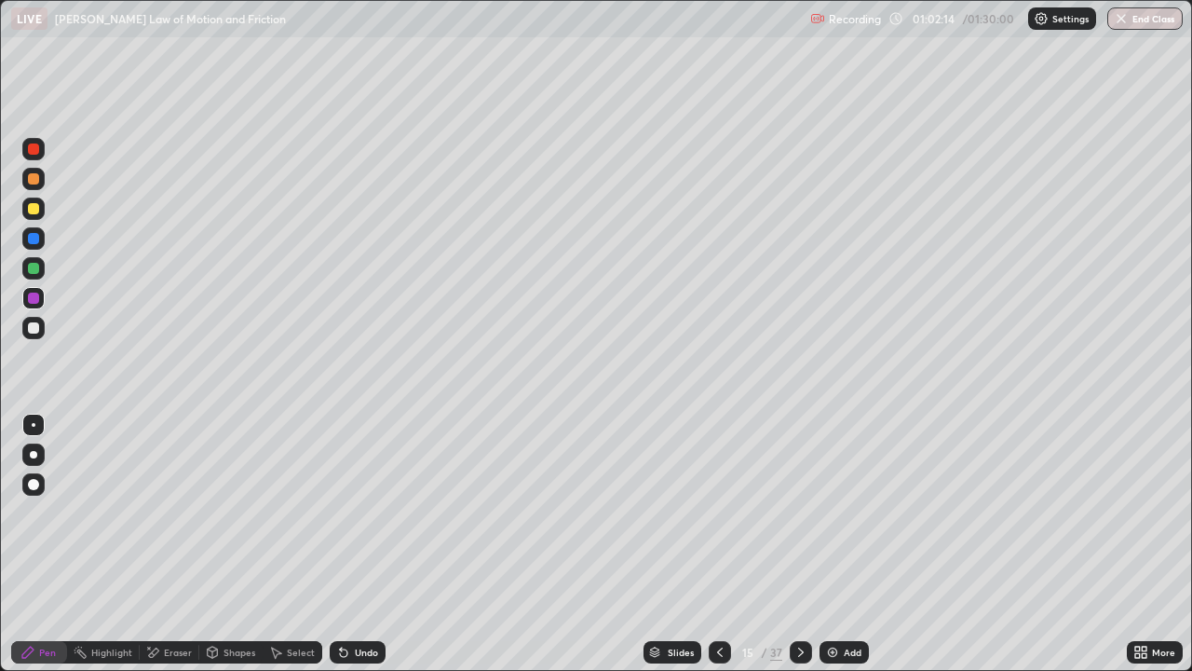
click at [31, 263] on div at bounding box center [33, 268] width 11 height 11
click at [40, 210] on div at bounding box center [33, 208] width 22 height 22
click at [37, 246] on div at bounding box center [33, 238] width 22 height 22
click at [38, 303] on div at bounding box center [33, 298] width 22 height 22
click at [34, 239] on div at bounding box center [33, 238] width 11 height 11
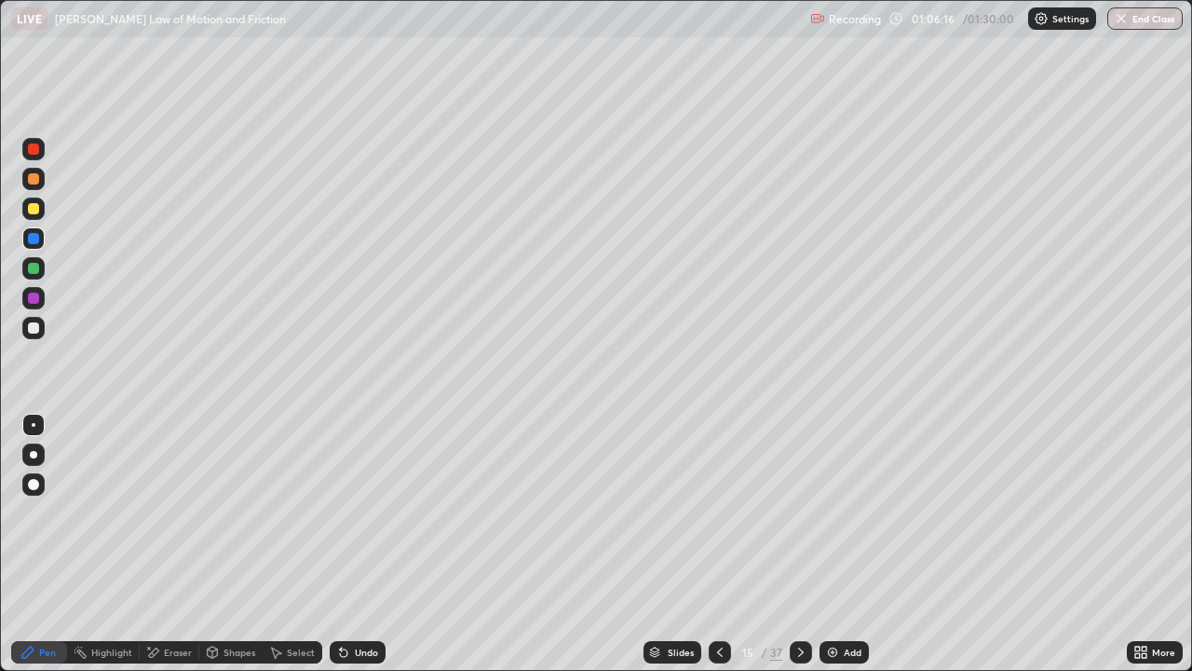
click at [794, 544] on icon at bounding box center [801, 652] width 15 height 15
click at [32, 209] on div at bounding box center [33, 208] width 11 height 11
click at [40, 238] on div at bounding box center [33, 238] width 22 height 22
click at [355, 544] on div "Undo" at bounding box center [358, 652] width 56 height 22
click at [43, 269] on div at bounding box center [33, 268] width 22 height 22
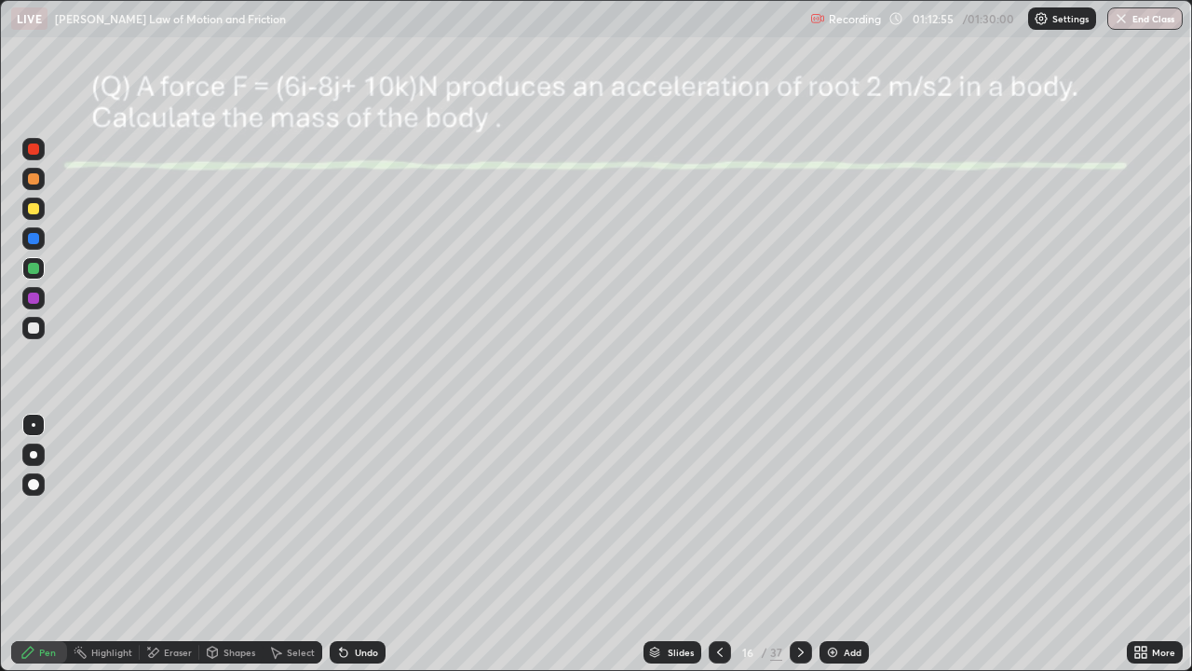
click at [799, 544] on icon at bounding box center [801, 652] width 15 height 15
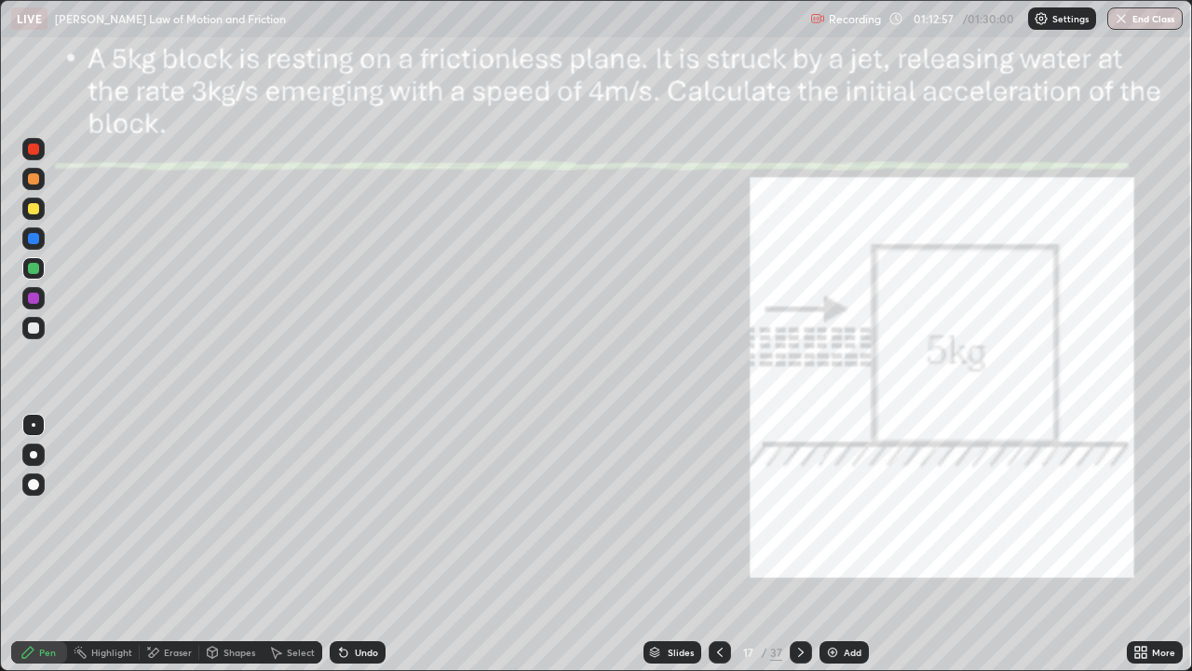
click at [720, 544] on icon at bounding box center [720, 652] width 15 height 15
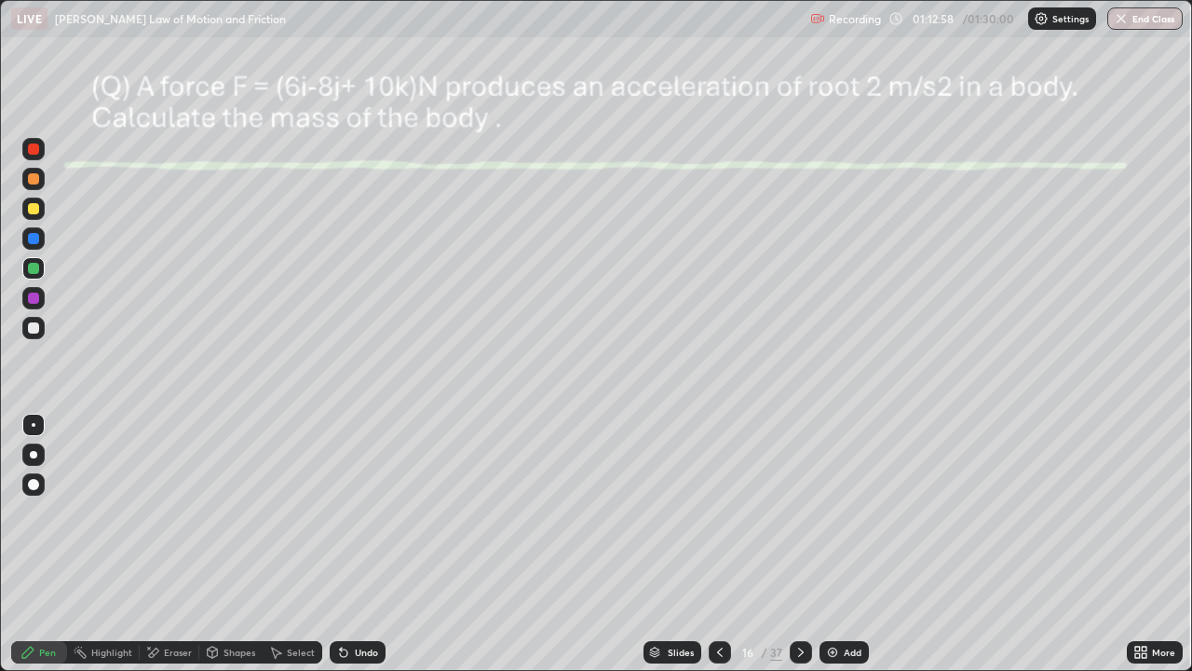
click at [844, 544] on div "Add" at bounding box center [853, 651] width 18 height 9
click at [31, 246] on div at bounding box center [33, 238] width 22 height 22
click at [38, 276] on div at bounding box center [33, 268] width 22 height 22
click at [34, 303] on div at bounding box center [33, 297] width 11 height 11
click at [36, 218] on div at bounding box center [33, 208] width 22 height 22
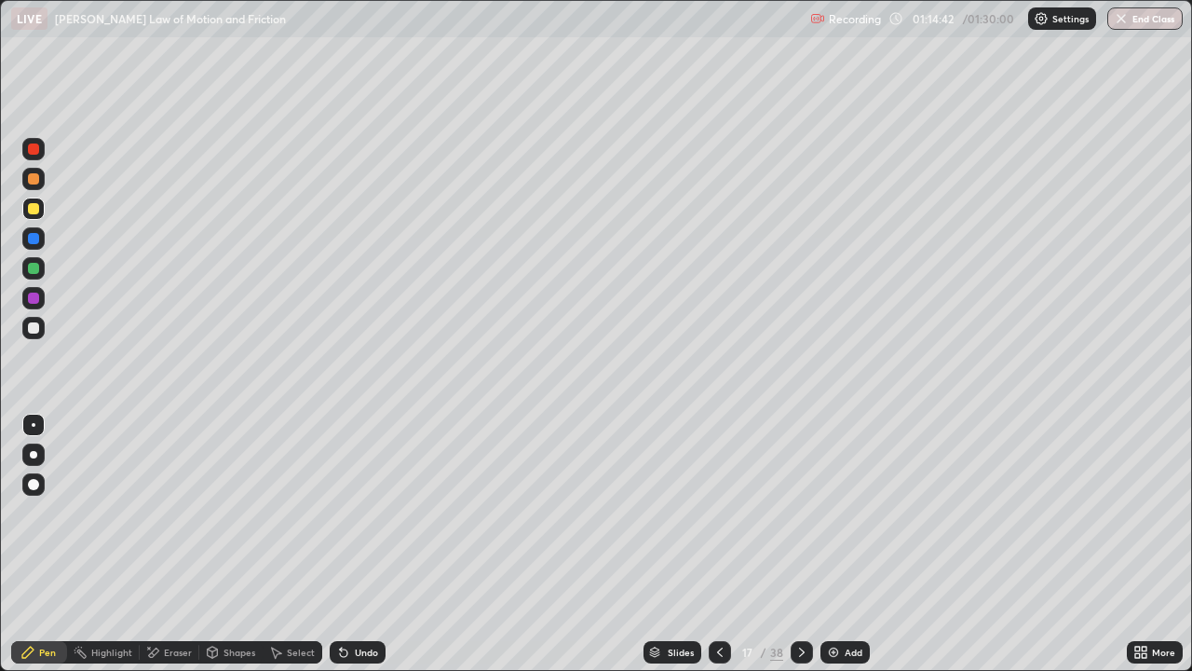
click at [35, 148] on div at bounding box center [33, 148] width 11 height 11
click at [34, 330] on div at bounding box center [33, 327] width 11 height 11
click at [177, 544] on div "Eraser" at bounding box center [178, 651] width 28 height 9
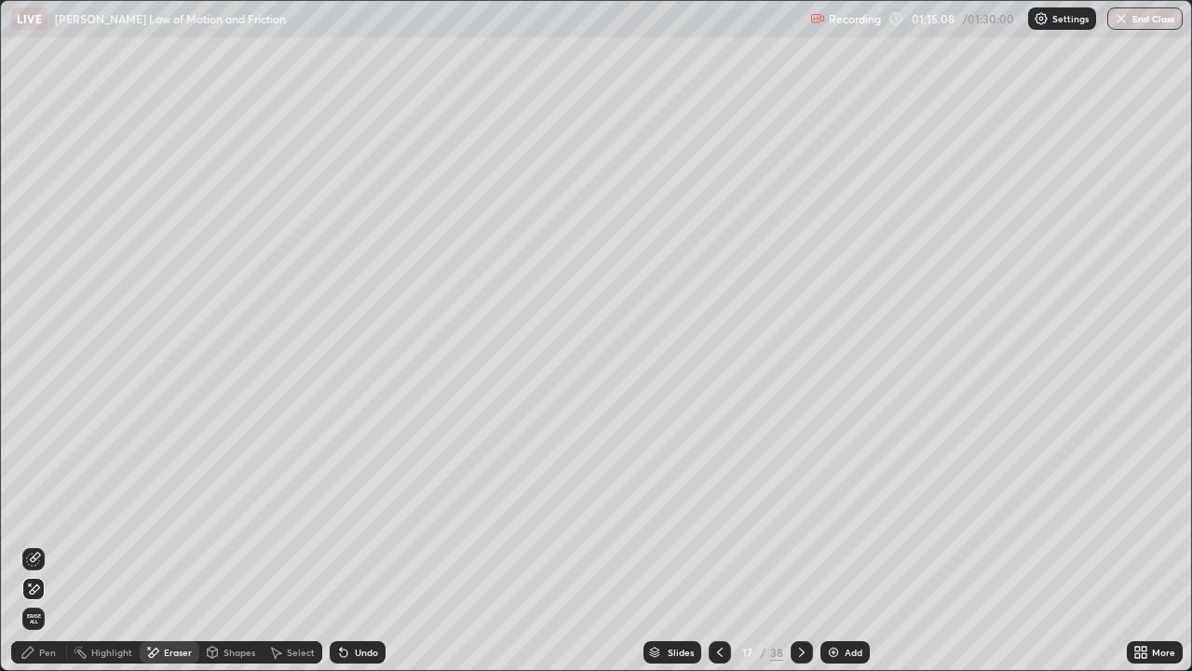
click at [34, 544] on icon at bounding box center [33, 589] width 15 height 16
click at [48, 544] on div "Pen" at bounding box center [39, 652] width 56 height 22
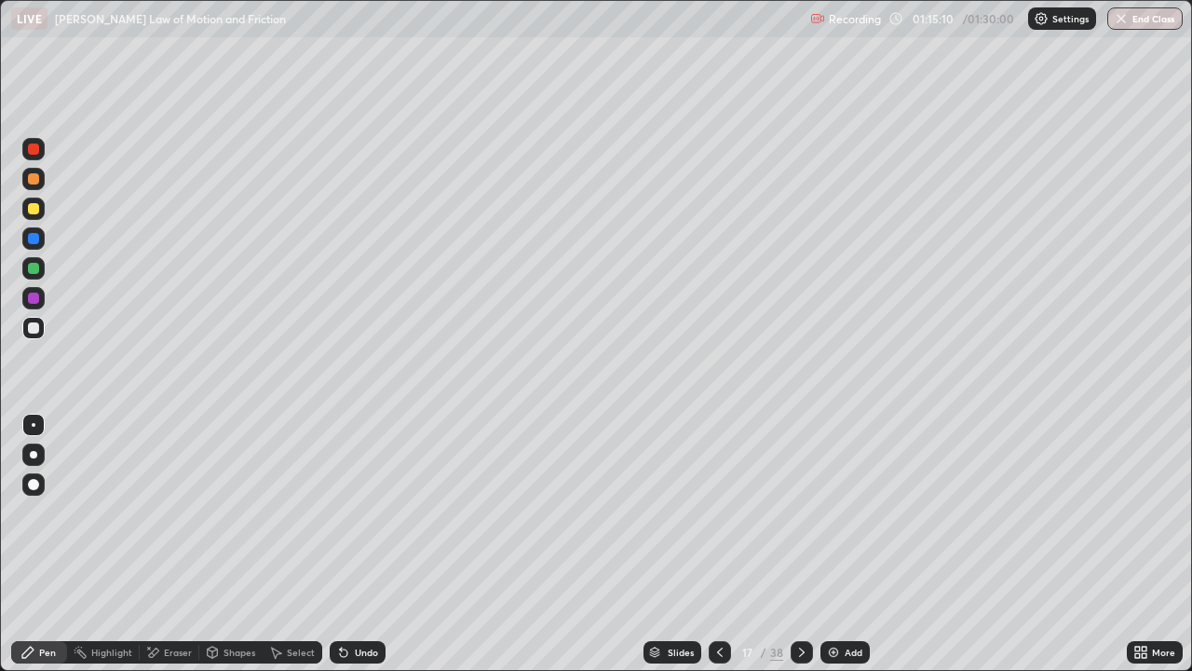
click at [34, 333] on div at bounding box center [33, 327] width 11 height 11
click at [34, 217] on div at bounding box center [33, 208] width 22 height 22
click at [34, 300] on div at bounding box center [33, 297] width 11 height 11
click at [1150, 18] on button "End Class" at bounding box center [1145, 18] width 75 height 22
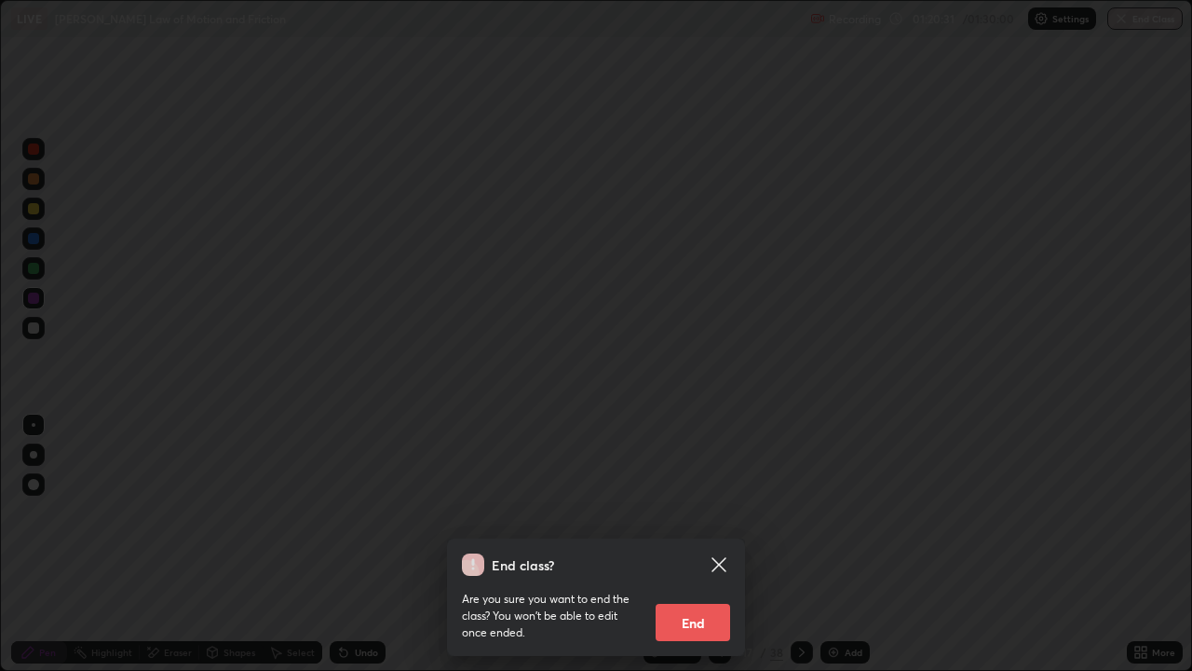
click at [692, 544] on button "End" at bounding box center [693, 622] width 75 height 37
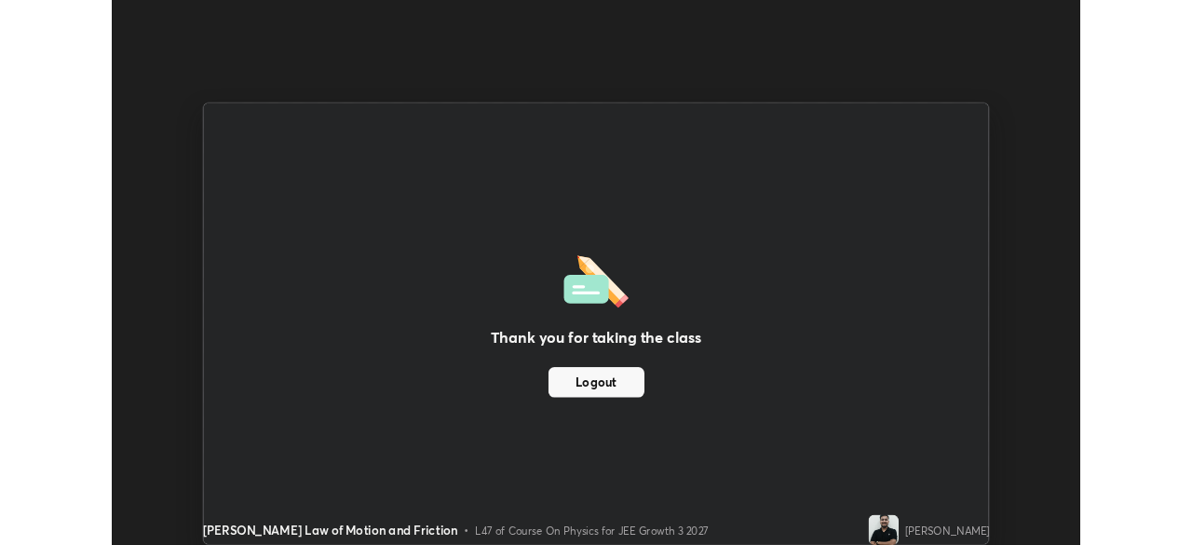
scroll to position [92608, 91960]
